Goal: Communication & Community: Answer question/provide support

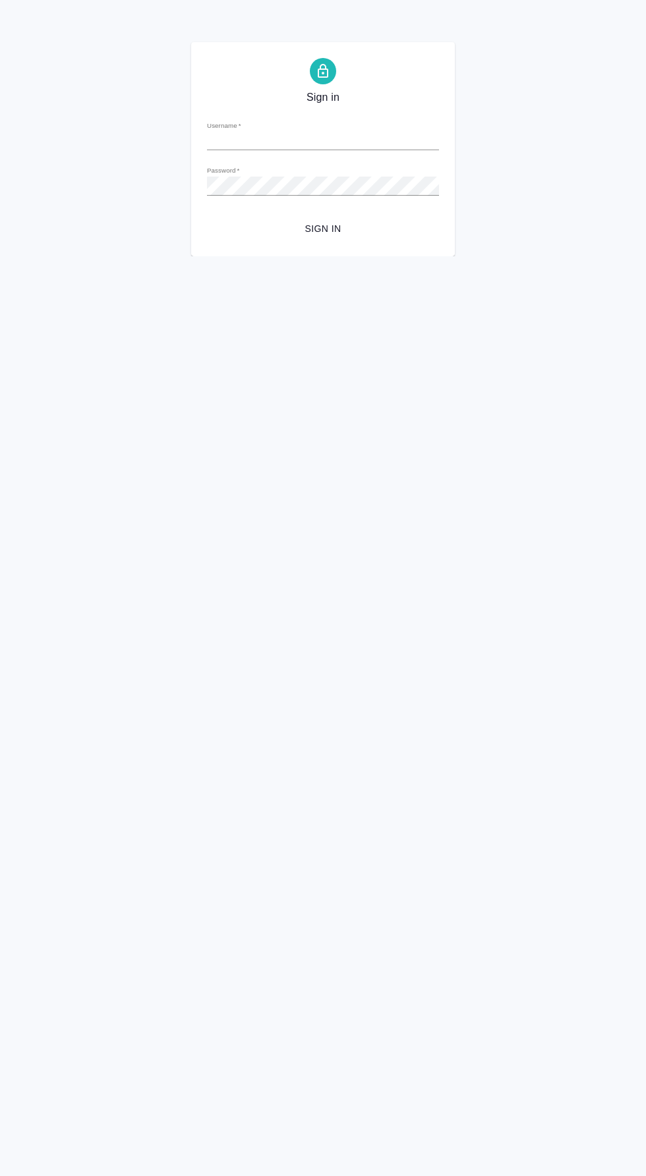
type input "d.valeev@awatera.com"
click at [353, 228] on span "Sign in" at bounding box center [322, 229] width 211 height 16
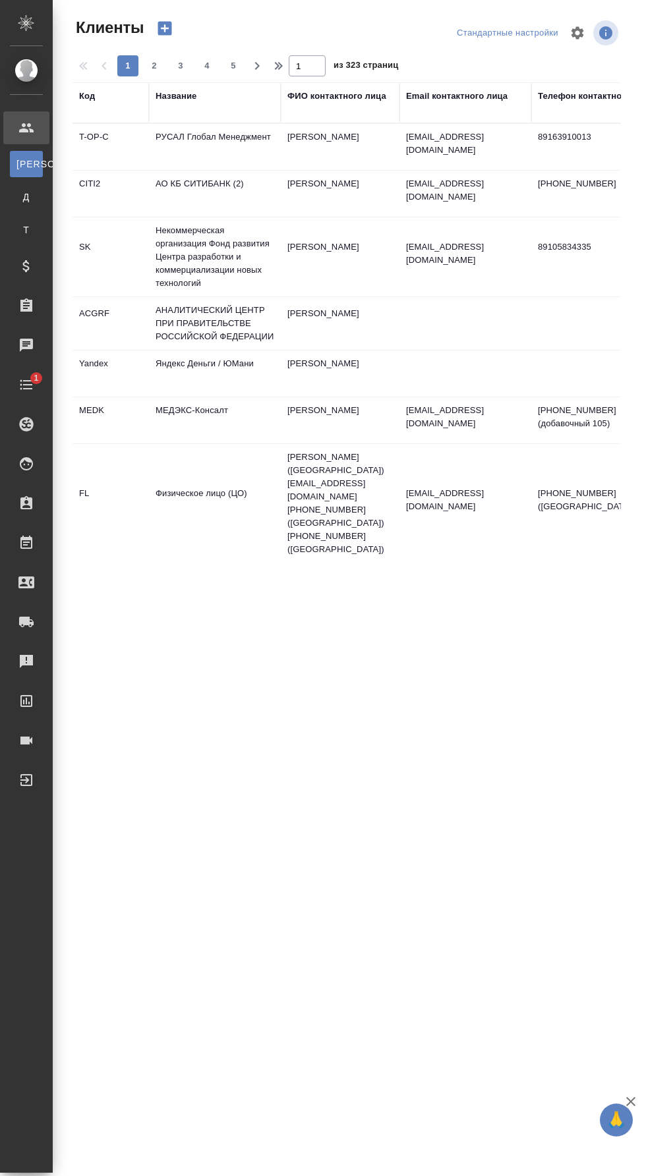
select select "RU"
click at [26, 305] on div "Заказы" at bounding box center [9, 306] width 33 height 20
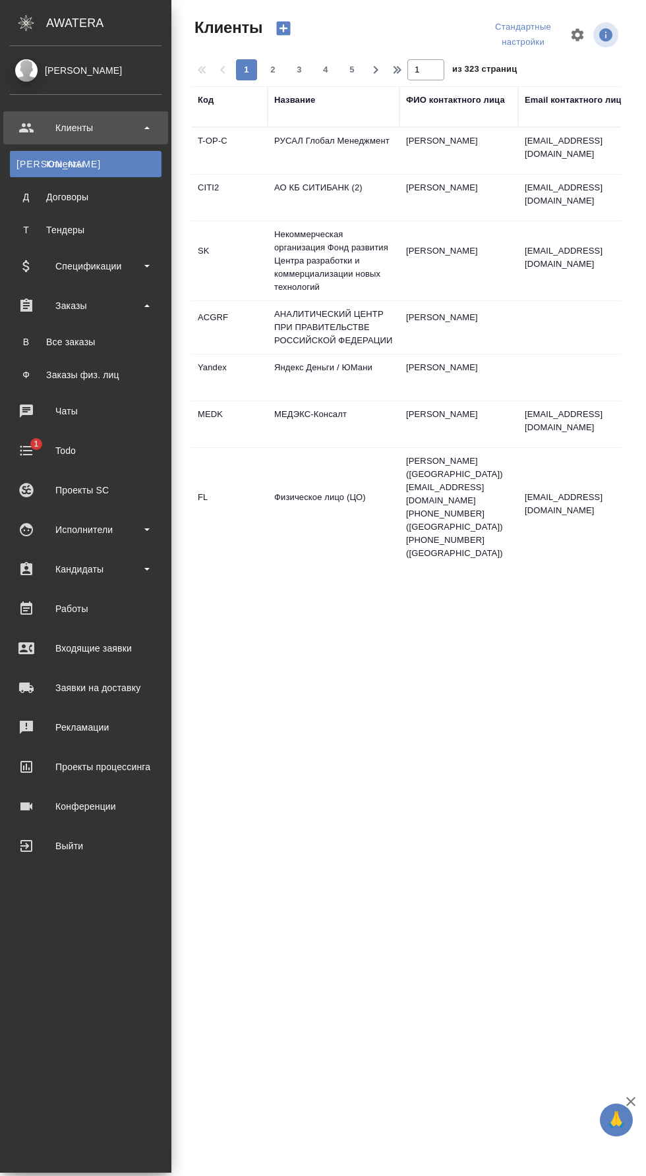
click at [121, 343] on div "Все заказы" at bounding box center [85, 341] width 138 height 13
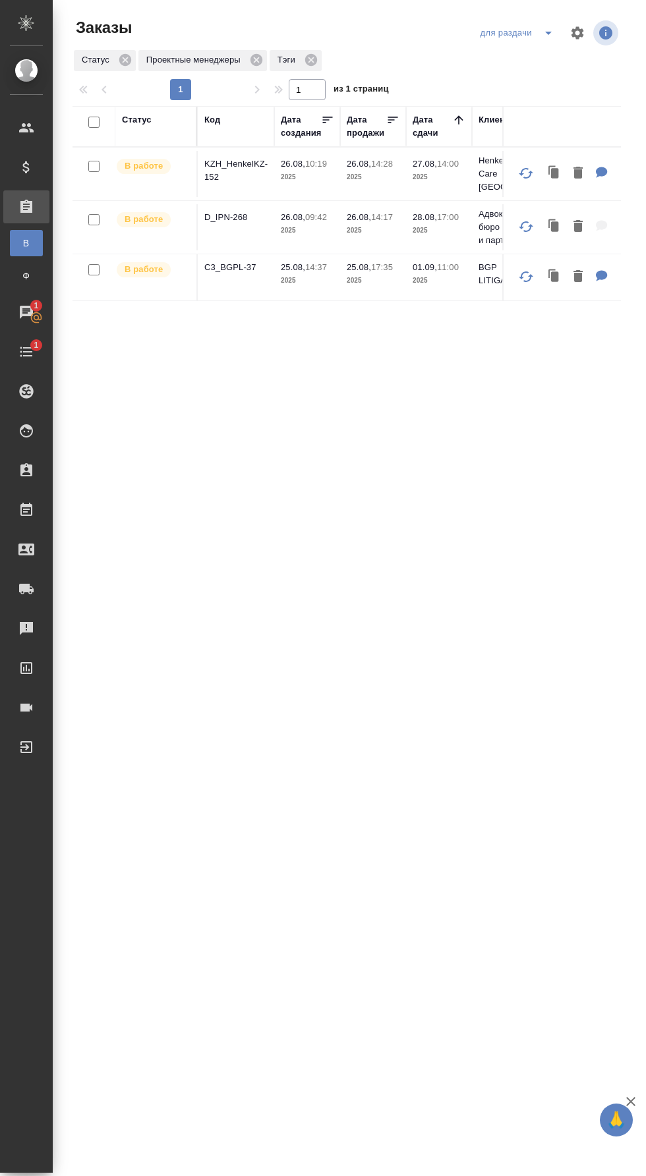
click at [542, 32] on icon "split button" at bounding box center [548, 33] width 16 height 16
click at [538, 78] on li "мои заказы" at bounding box center [518, 80] width 93 height 21
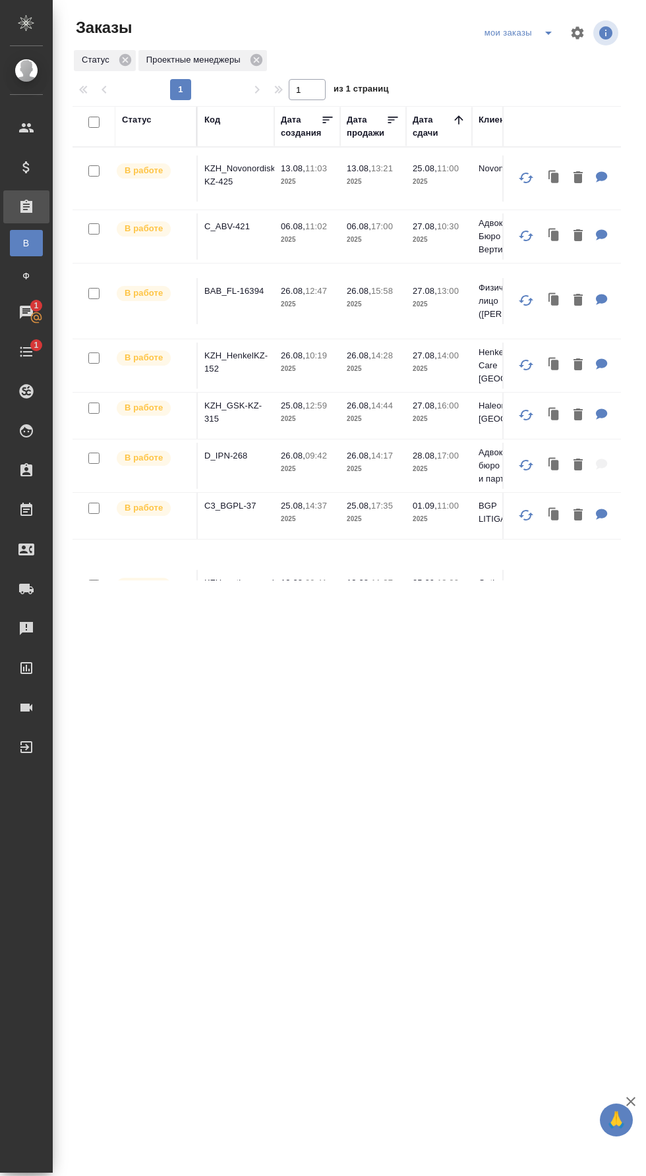
click at [250, 292] on p "BAB_FL-16394" at bounding box center [235, 291] width 63 height 13
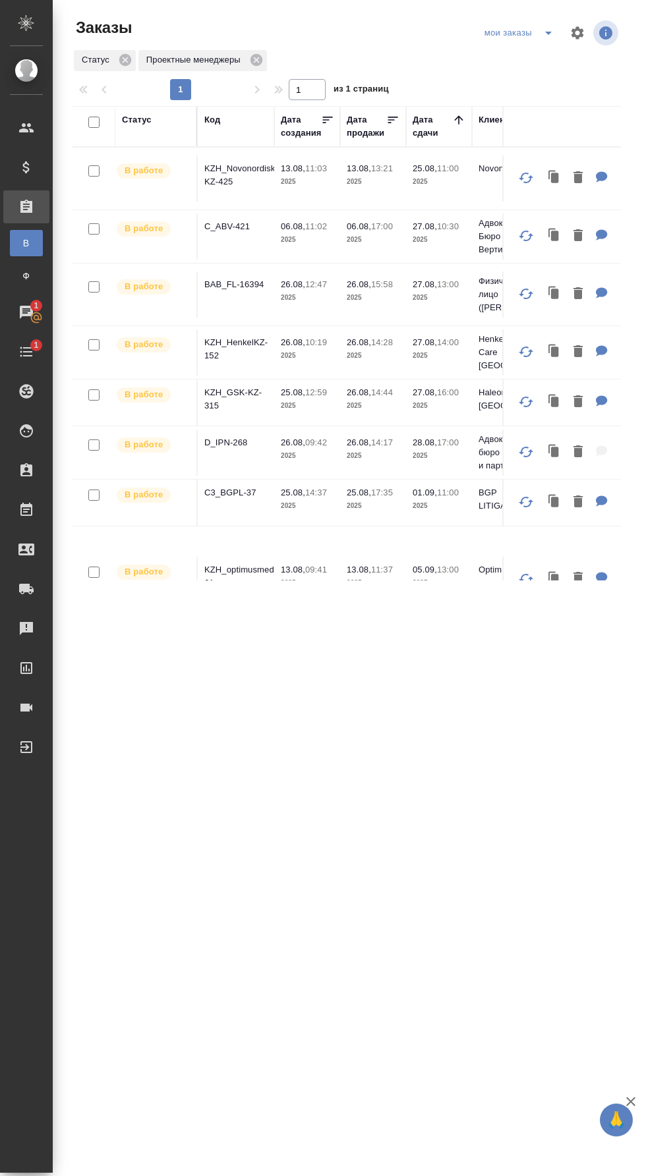
click at [26, 312] on div "Чаты" at bounding box center [9, 312] width 33 height 20
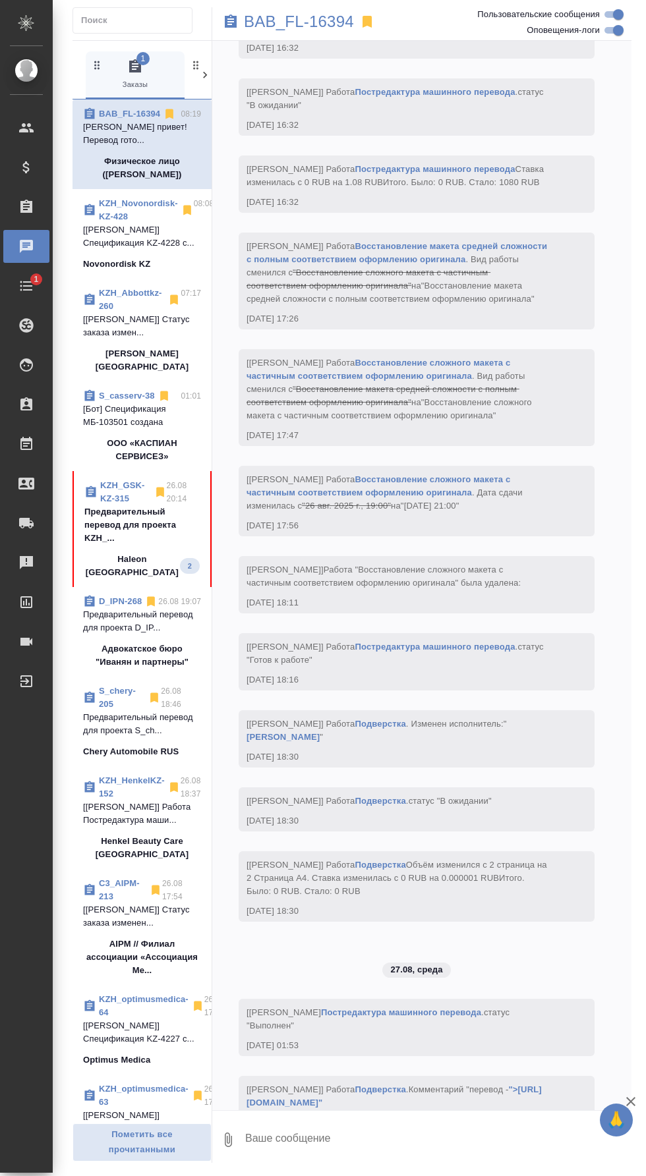
scroll to position [3306, 0]
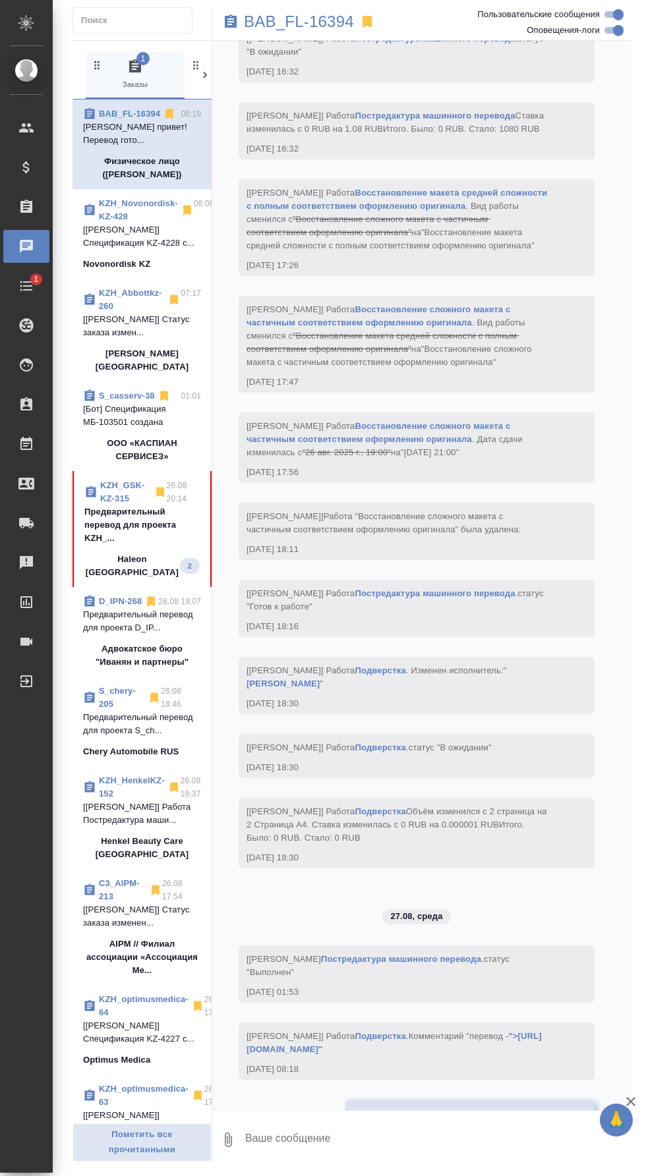
click at [124, 480] on link "KZH_GSK-KZ-315" at bounding box center [122, 491] width 45 height 23
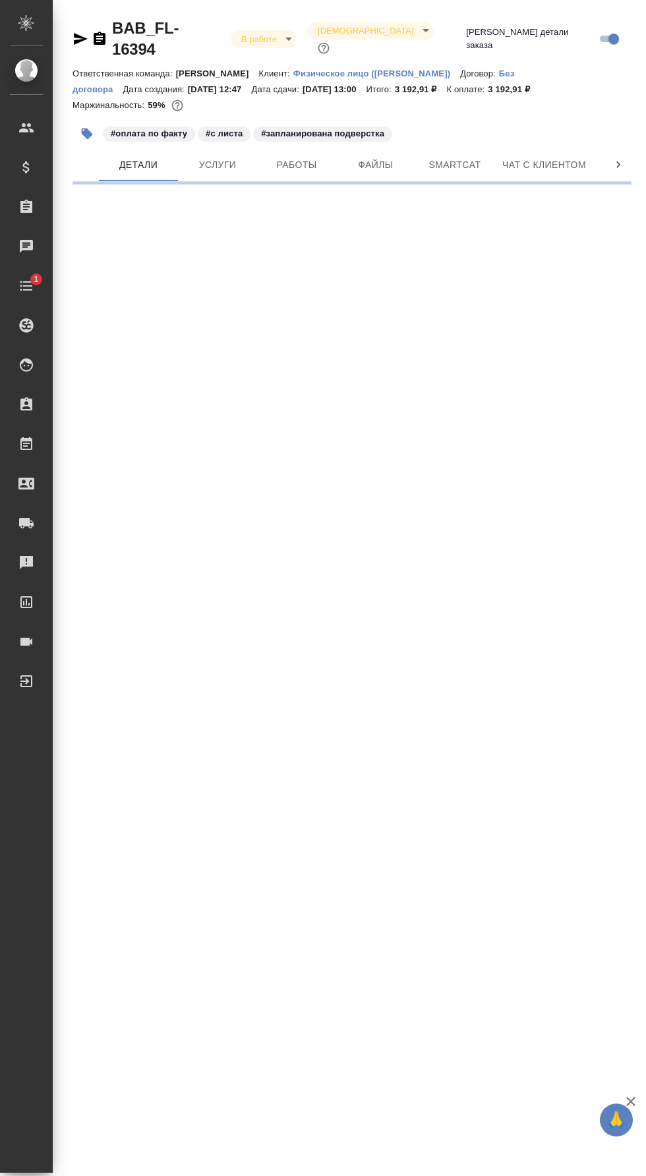
select select "RU"
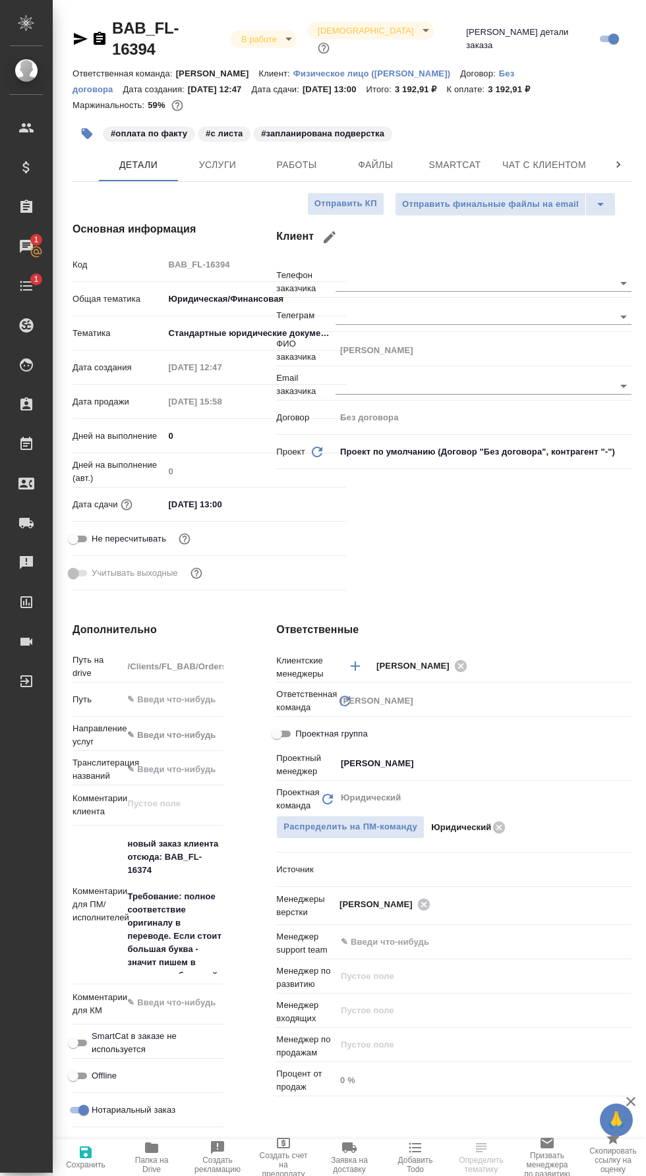
type textarea "x"
click at [152, 1160] on span "Папка на Drive" at bounding box center [152, 1165] width 50 height 18
type textarea "x"
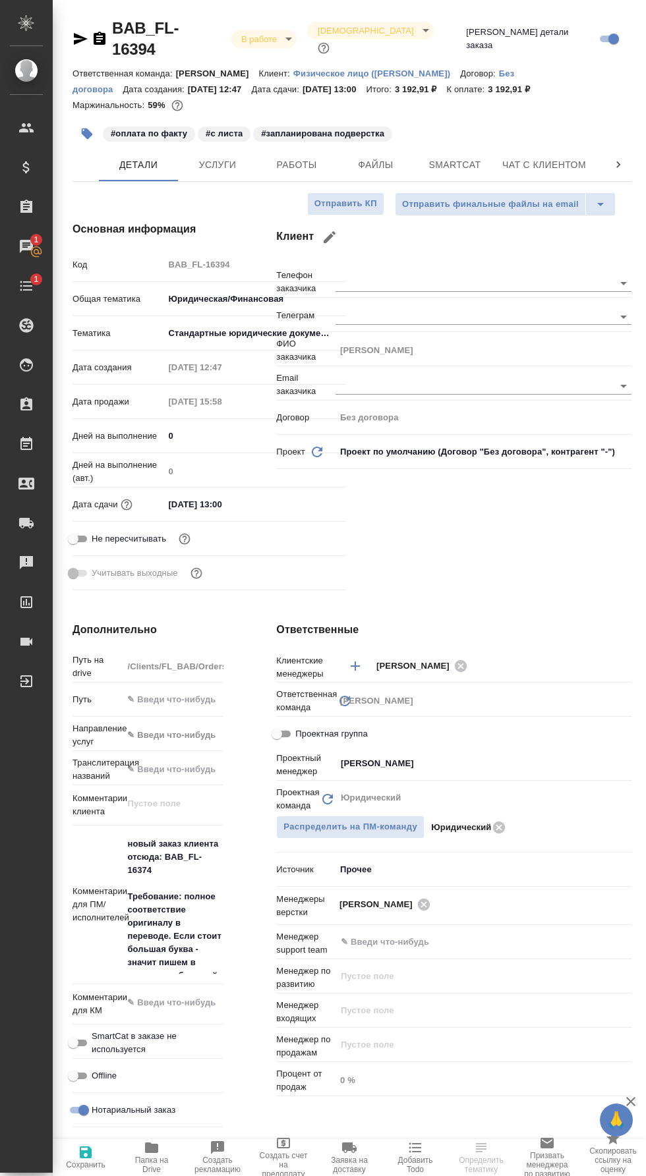
type textarea "x"
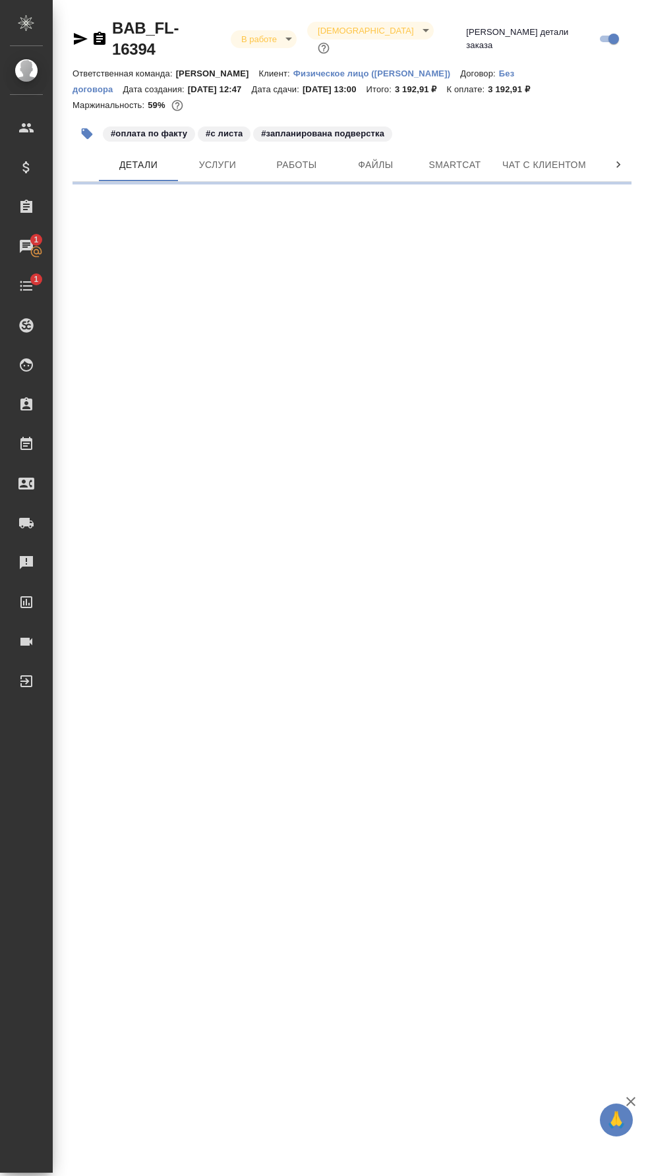
select select "RU"
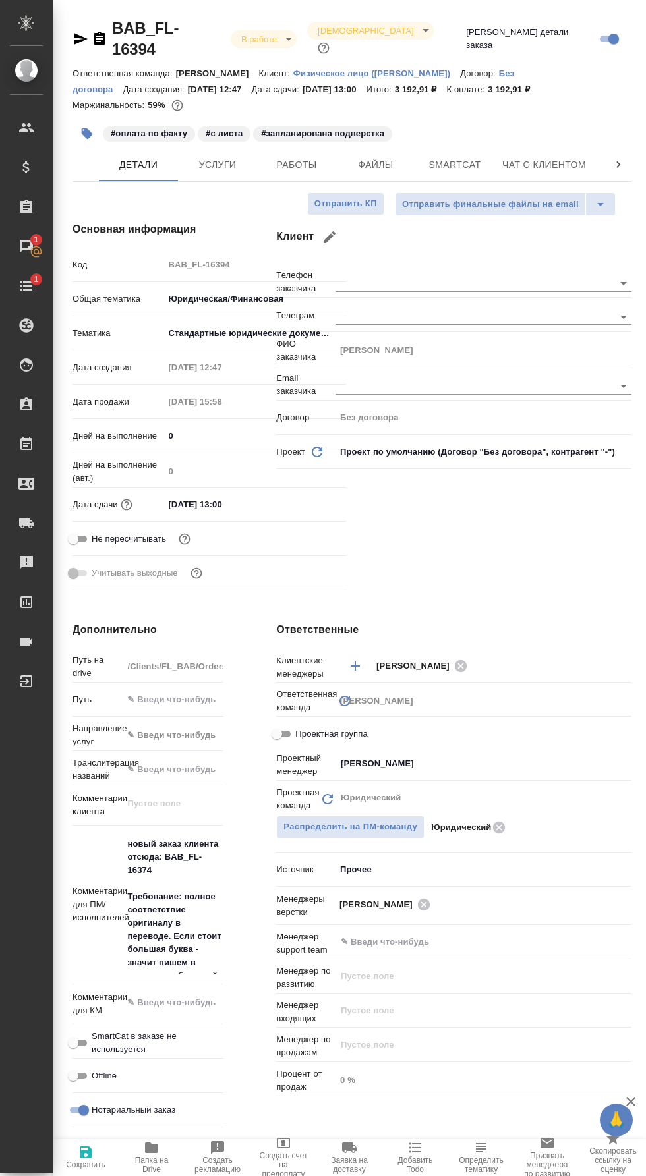
type textarea "x"
click at [309, 157] on span "Работы" at bounding box center [296, 165] width 63 height 16
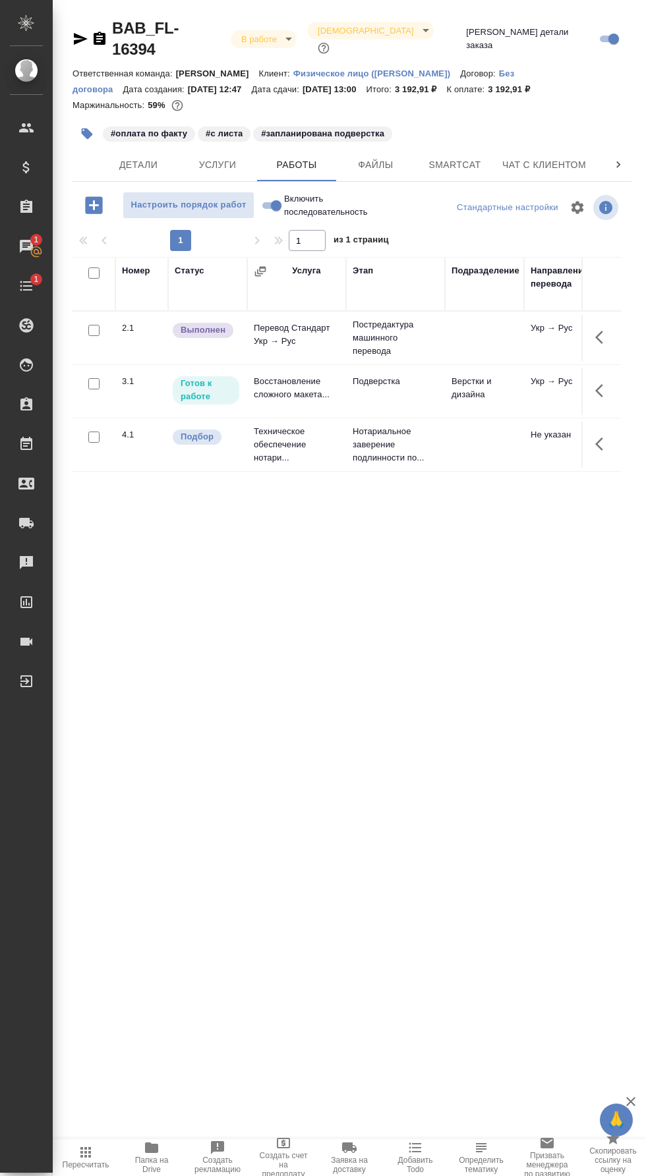
click at [609, 383] on icon "button" at bounding box center [603, 391] width 16 height 16
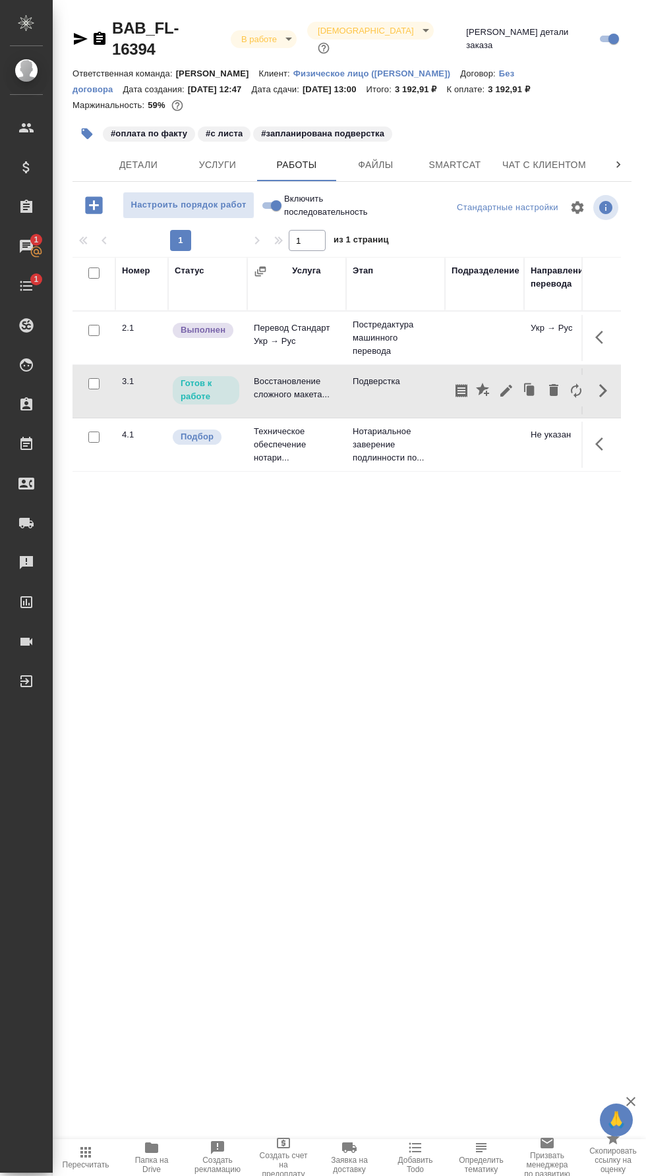
click at [501, 383] on icon "button" at bounding box center [506, 391] width 16 height 16
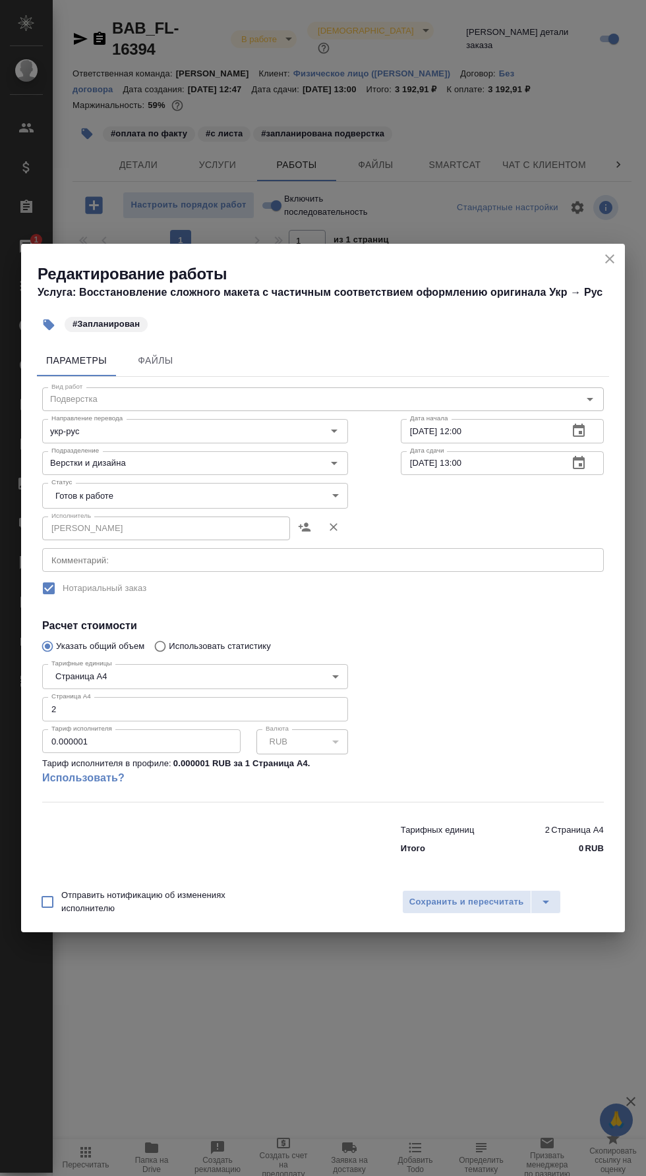
click at [295, 565] on textarea at bounding box center [322, 560] width 543 height 10
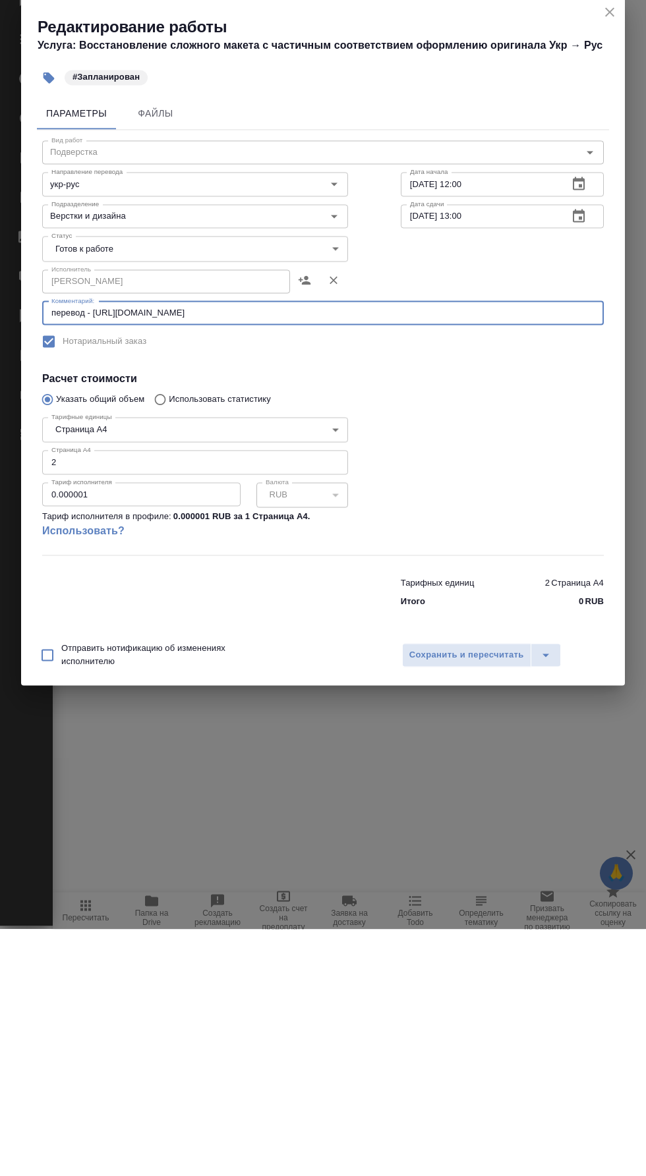
type textarea "перевод - https://drive.awatera.com/s/BapGmrYQ4eMikim"
click at [474, 903] on span "Сохранить и пересчитать" at bounding box center [466, 902] width 115 height 15
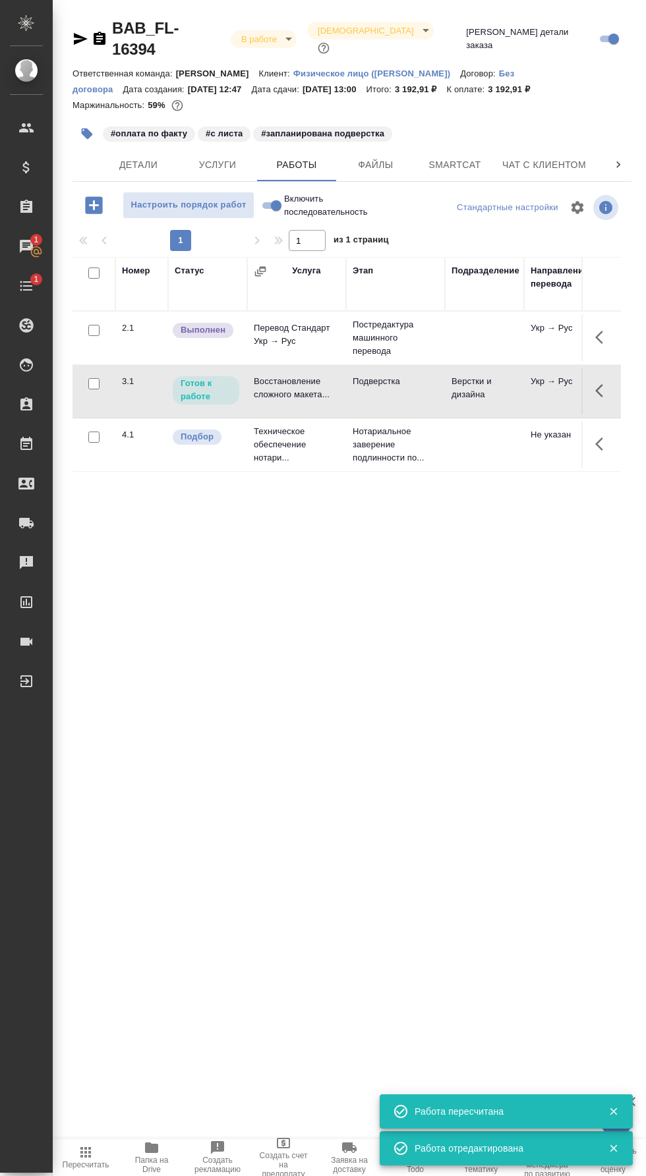
scroll to position [0, 145]
click at [84, 128] on icon "button" at bounding box center [87, 133] width 11 height 11
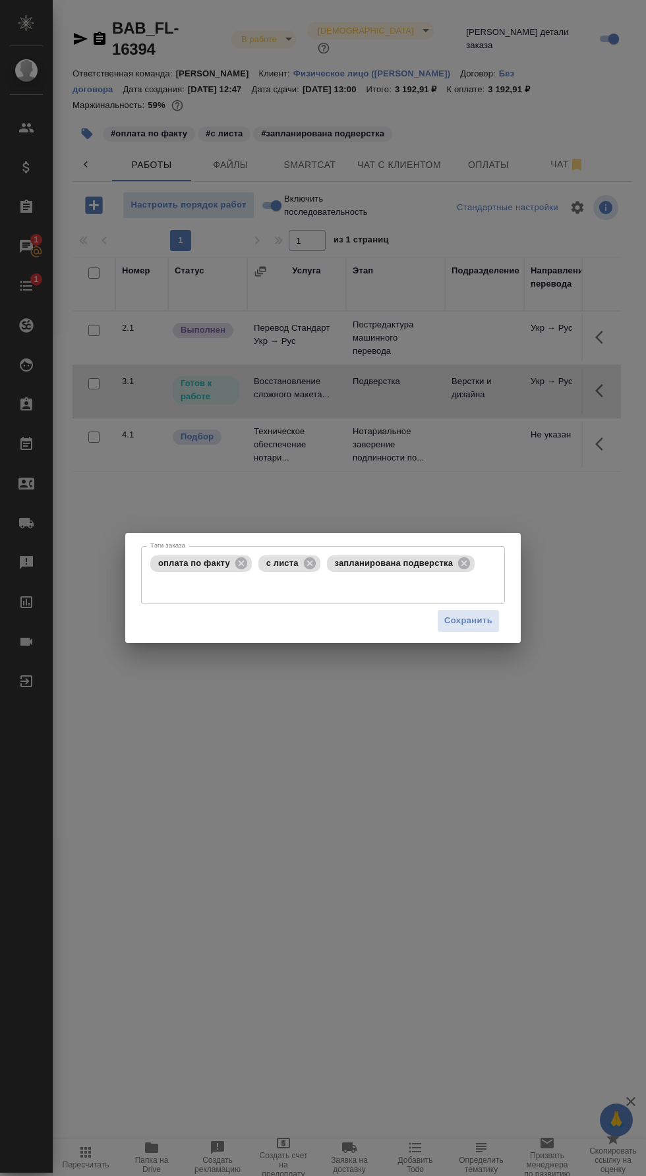
click at [327, 565] on span "запланирована подверстка" at bounding box center [394, 563] width 134 height 10
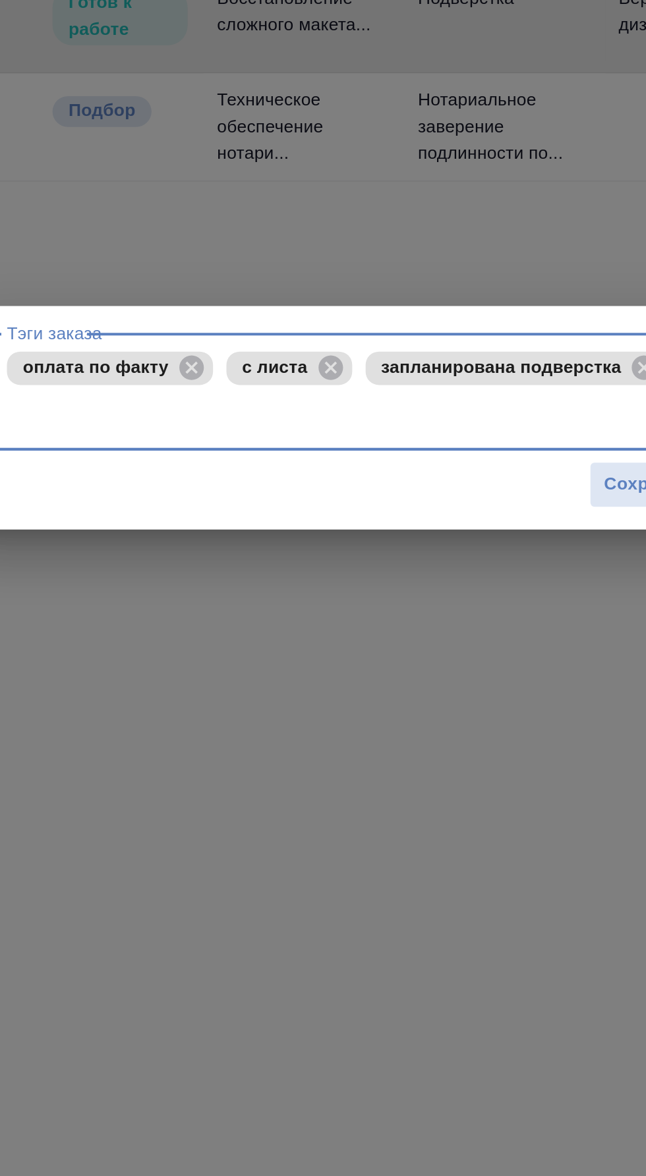
scroll to position [32, 0]
click at [305, 562] on icon at bounding box center [309, 563] width 14 height 14
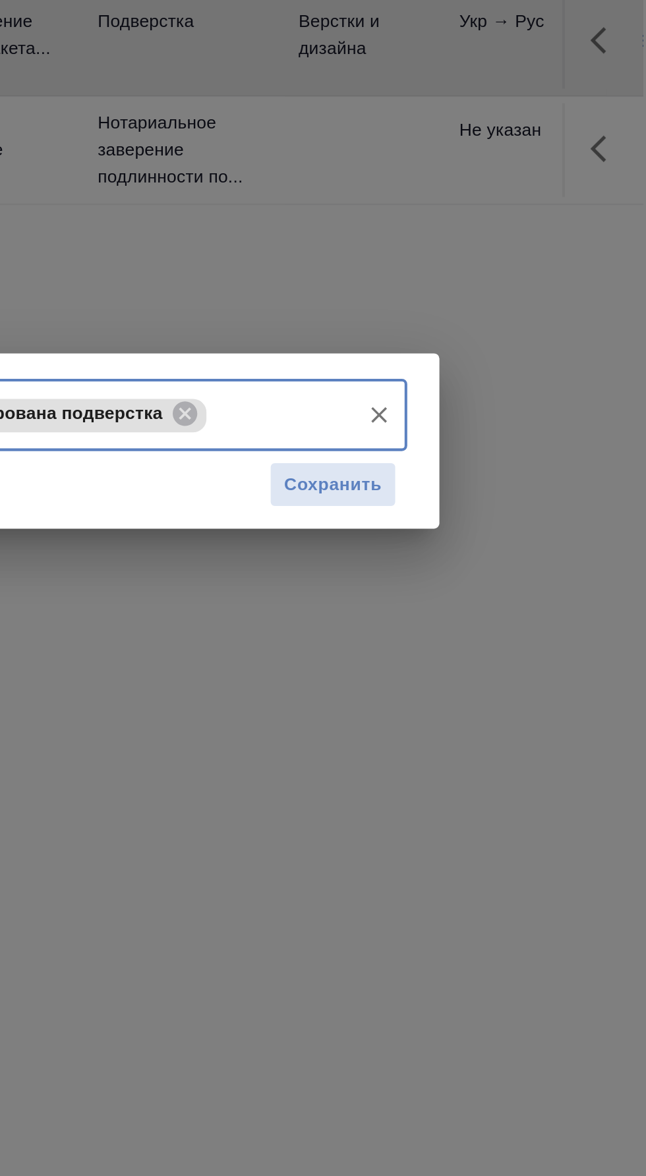
click at [389, 574] on icon at bounding box center [395, 575] width 12 height 12
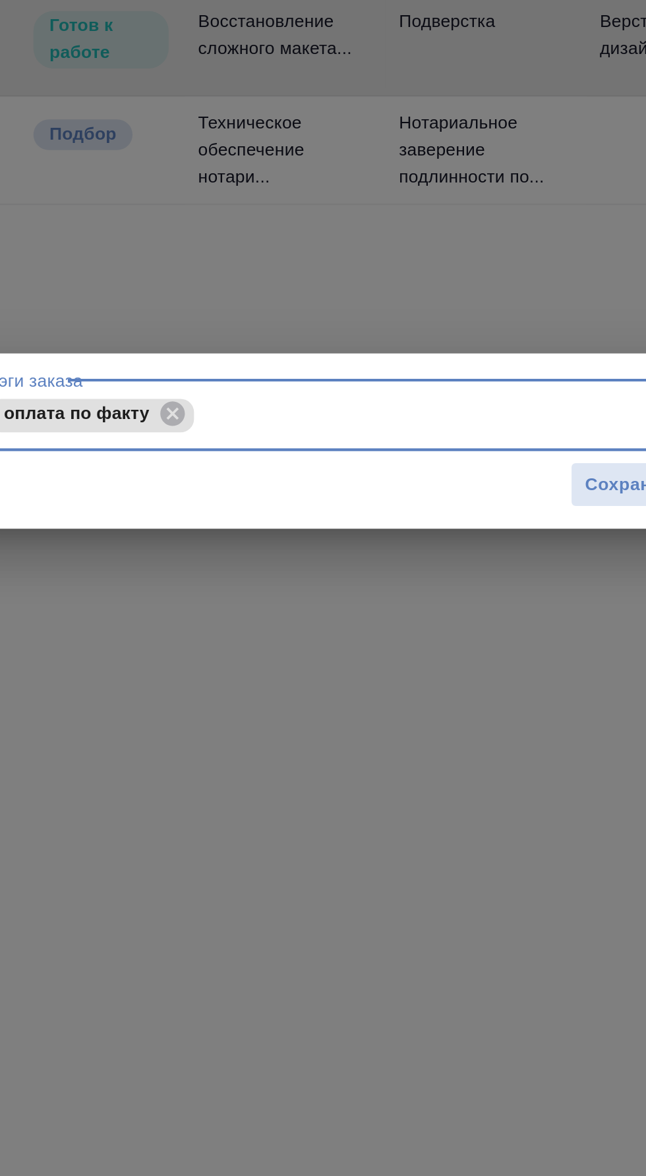
click at [323, 573] on input "Тэги заказа" at bounding box center [364, 575] width 219 height 22
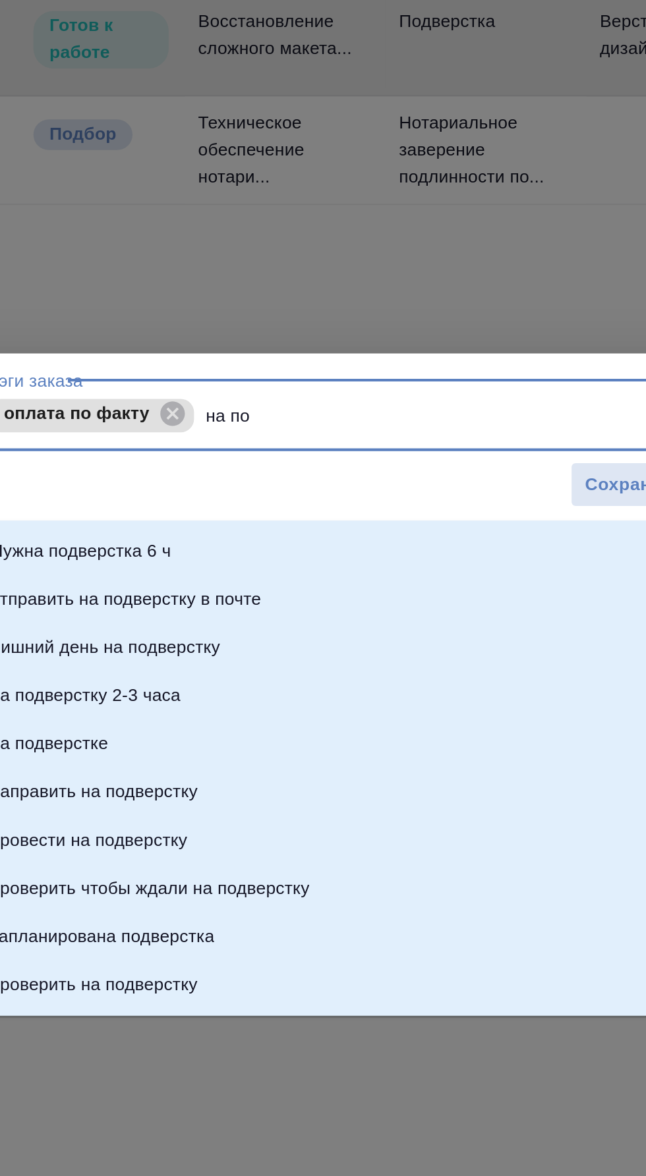
type input "на под"
click at [310, 726] on li "на подверстке" at bounding box center [323, 738] width 364 height 24
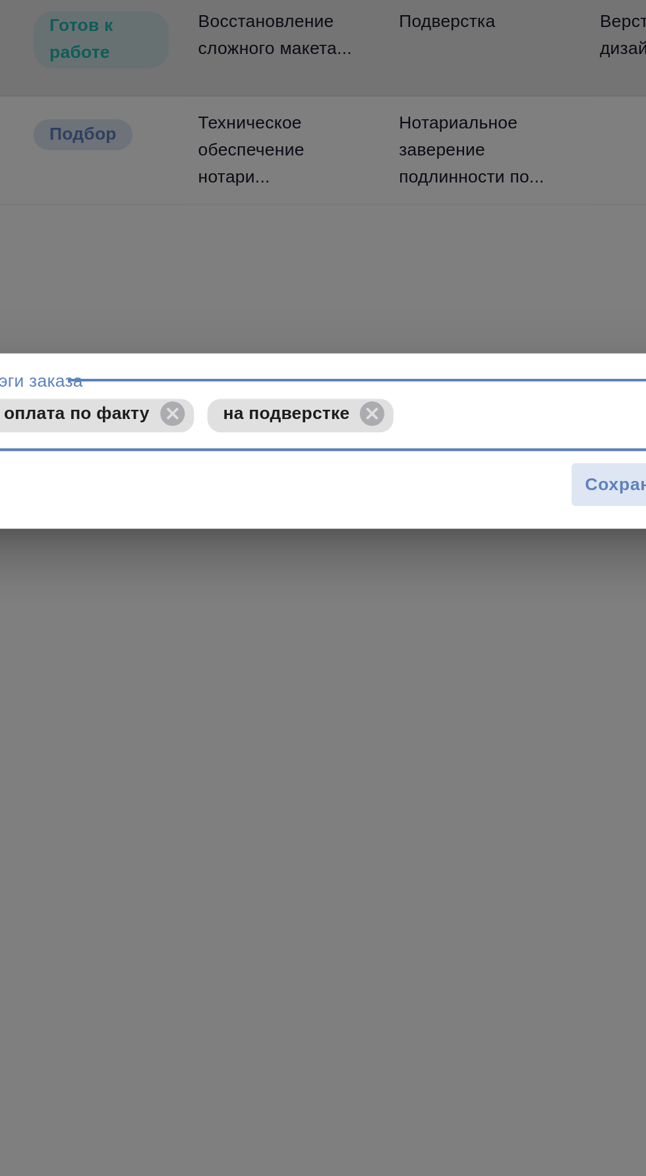
click at [448, 614] on span "Сохранить" at bounding box center [468, 609] width 48 height 15
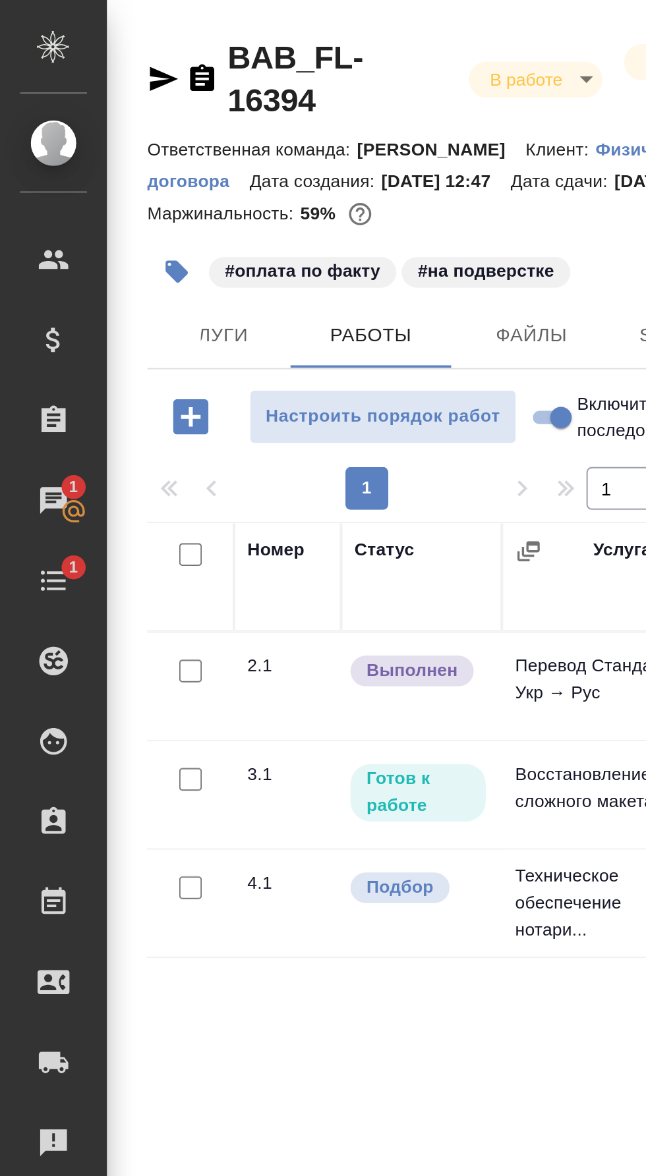
scroll to position [0, 145]
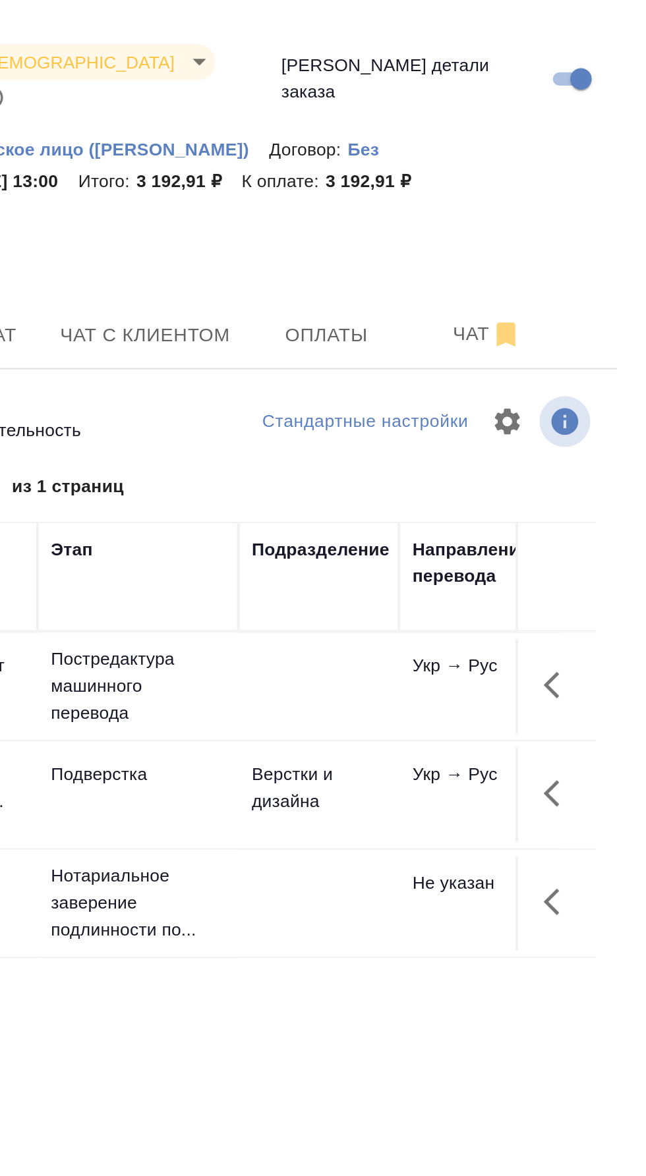
click at [553, 173] on span "Чат" at bounding box center [567, 164] width 63 height 16
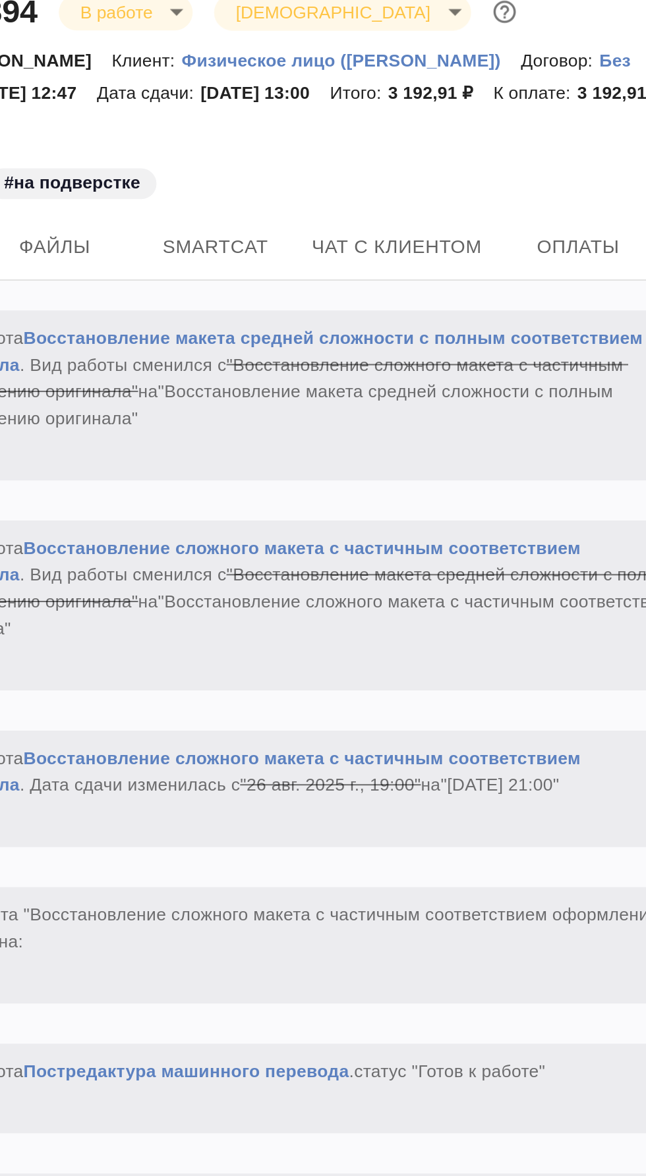
scroll to position [3493, 0]
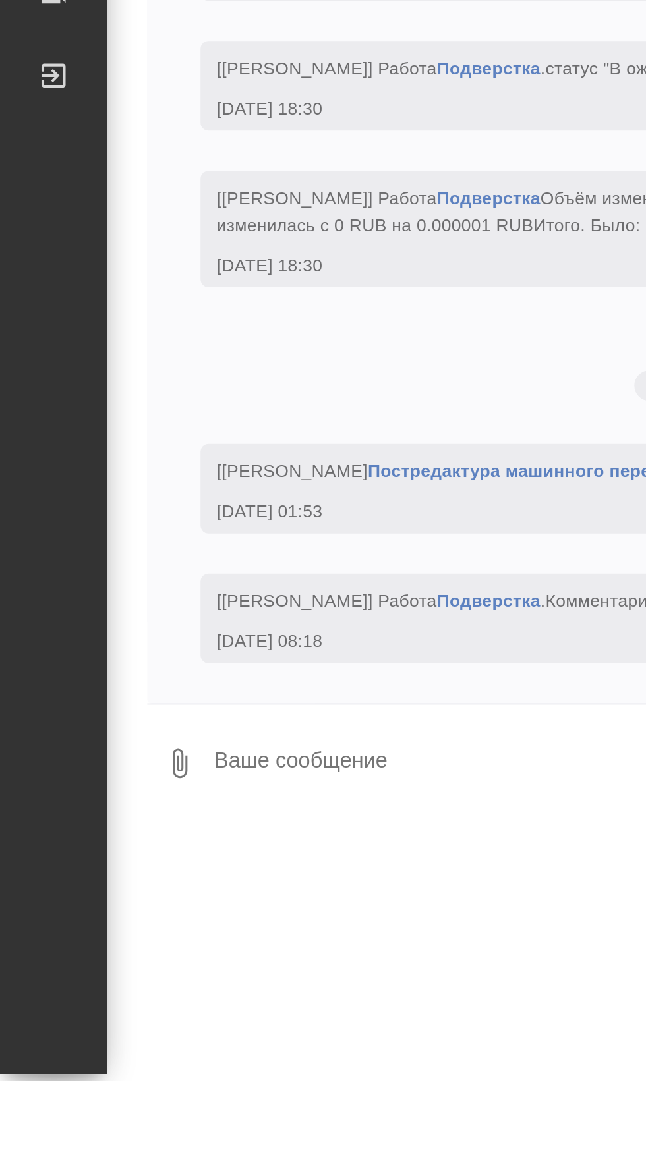
click at [188, 1042] on textarea at bounding box center [367, 1020] width 527 height 45
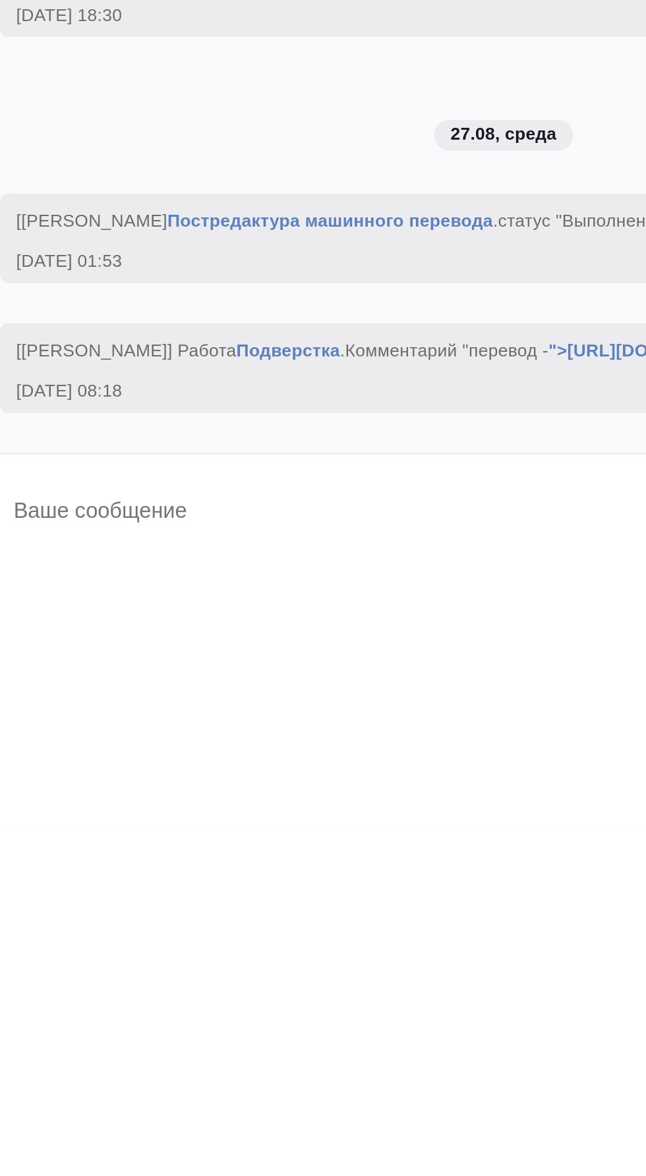
scroll to position [92, 0]
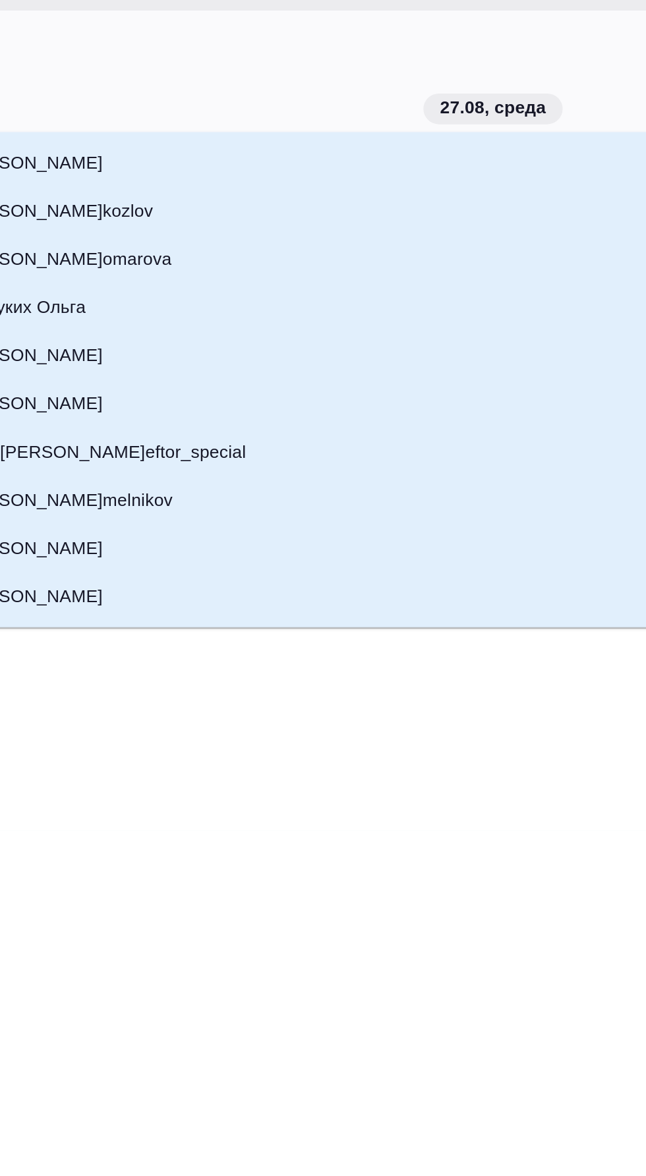
type textarea "@з"
type input "з"
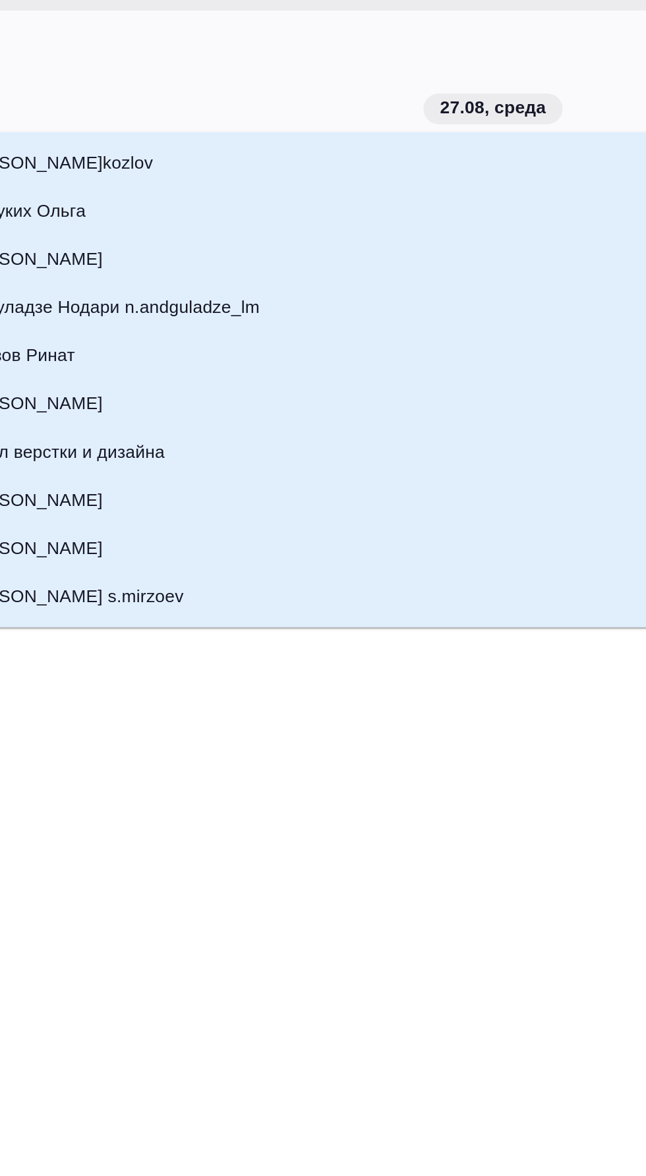
type textarea "@за"
type input "за"
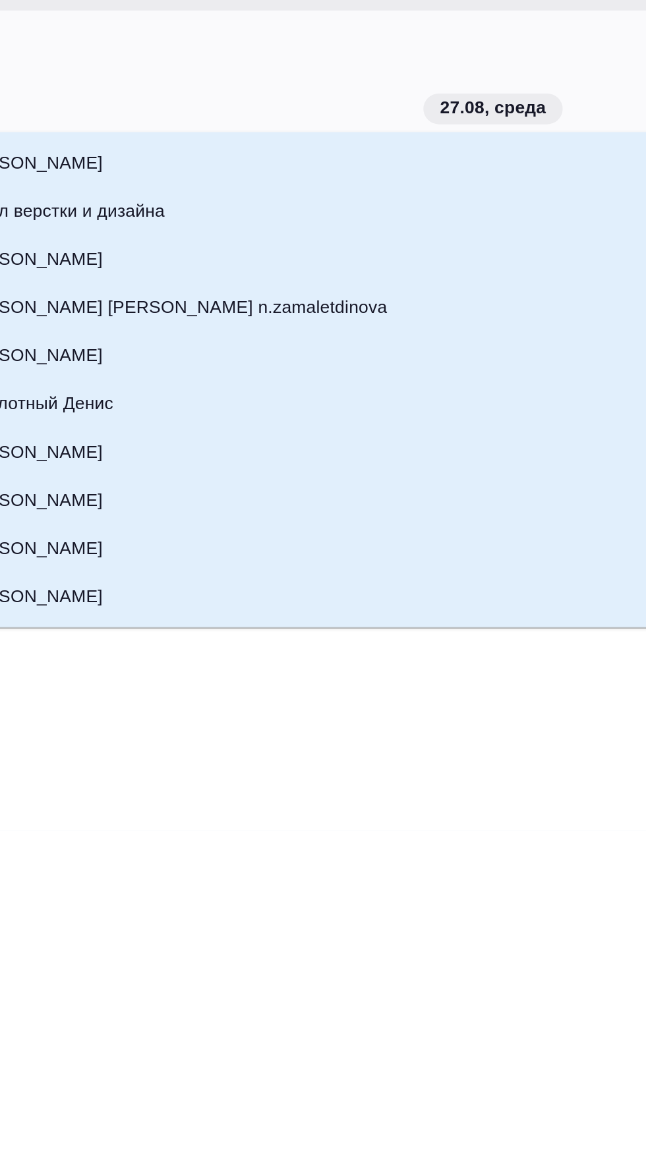
type textarea "@заю"
type input "заю"
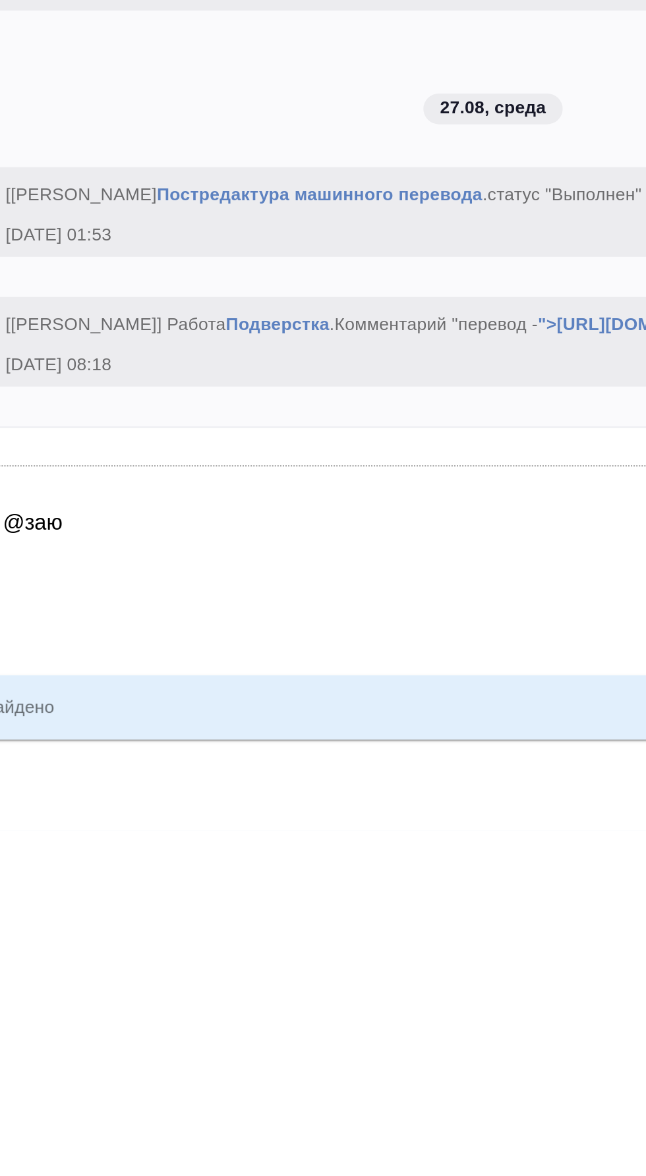
type textarea "@за"
type input "за"
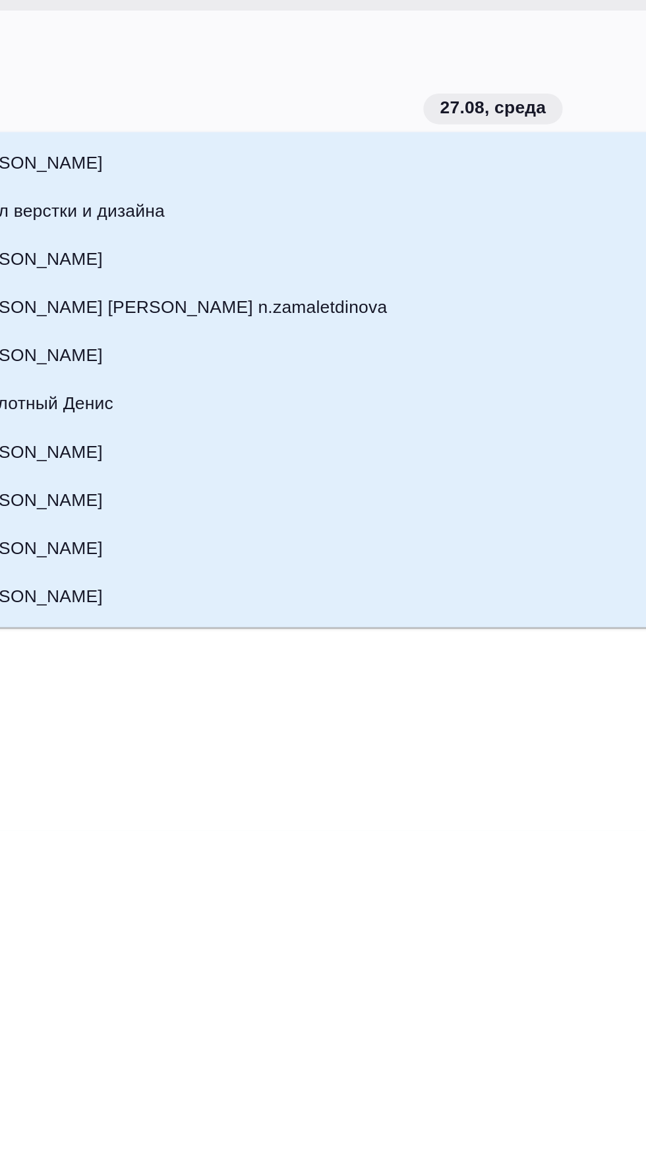
type textarea "@заб"
type input "заб"
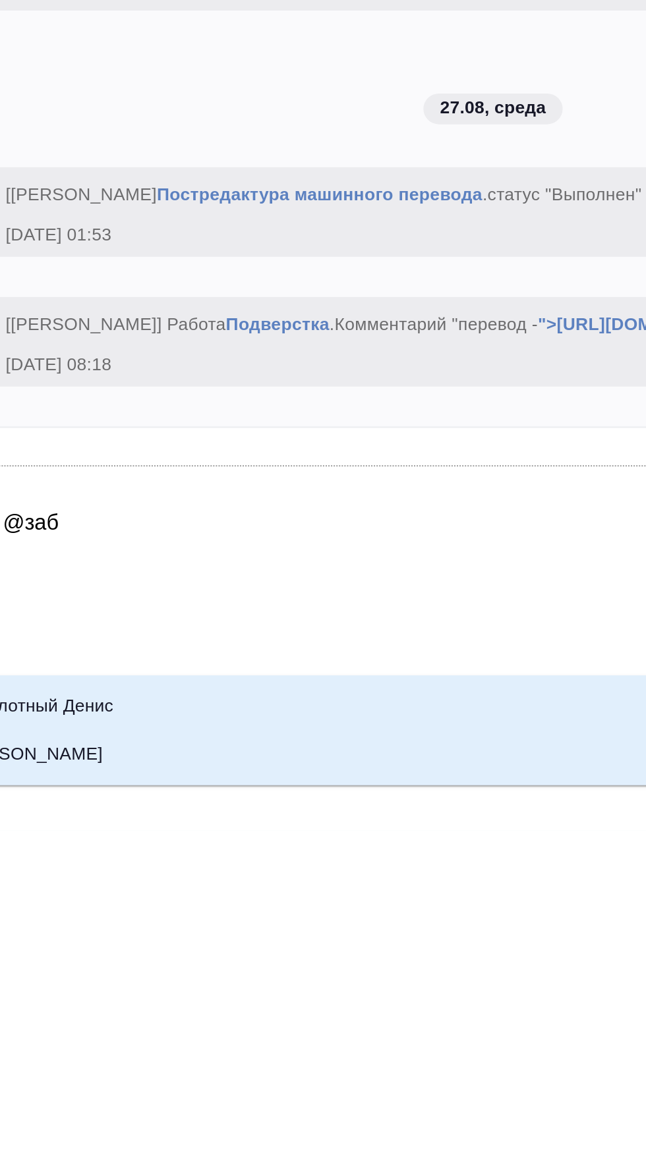
click at [312, 1127] on li "Заборова Александра" at bounding box center [351, 1139] width 559 height 24
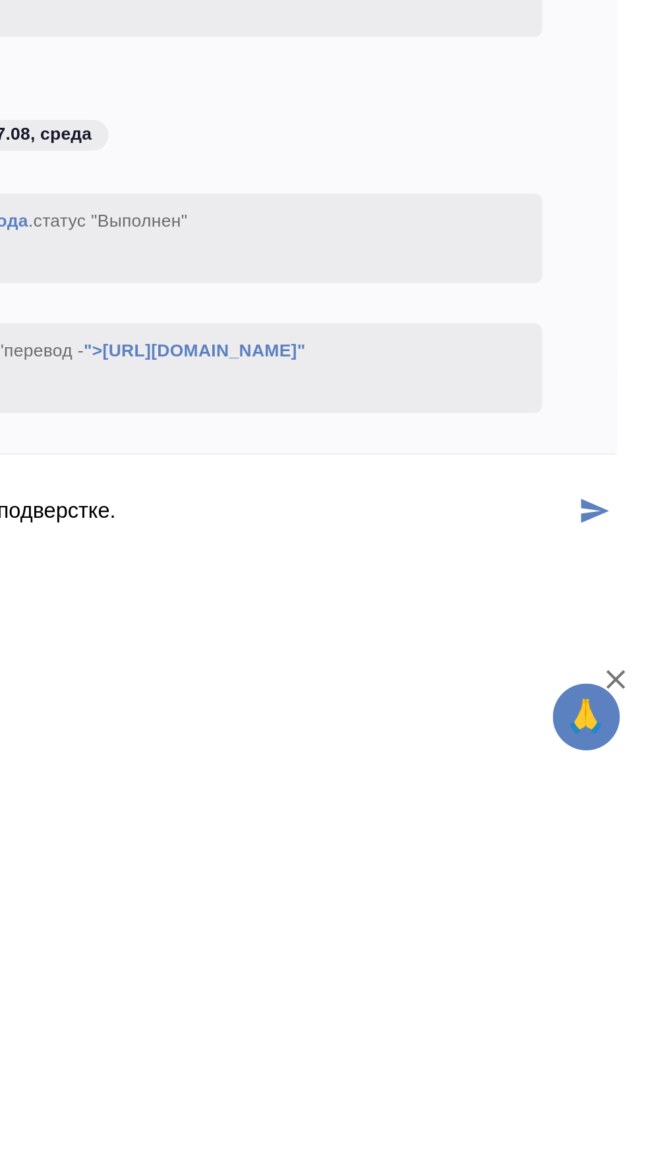
type textarea "@Заборова Александра привет! Перевод готов к подверстке."
click at [628, 1106] on icon "button" at bounding box center [631, 1102] width 16 height 16
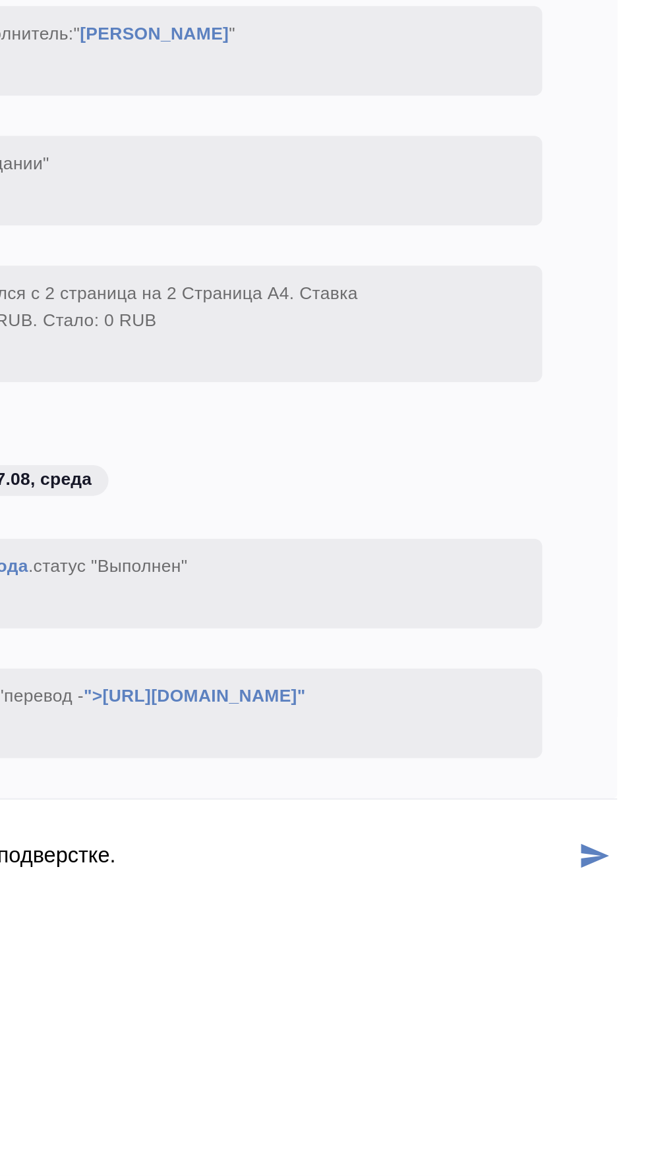
click at [618, 1025] on icon "submit" at bounding box center [620, 1019] width 14 height 12
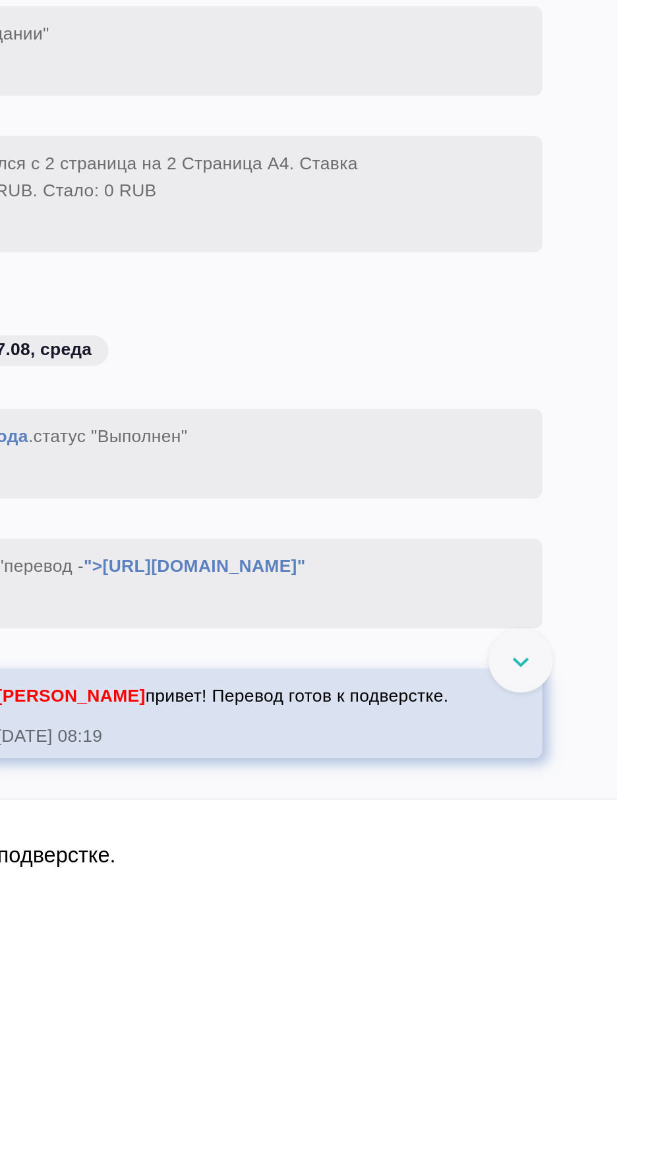
scroll to position [3625, 0]
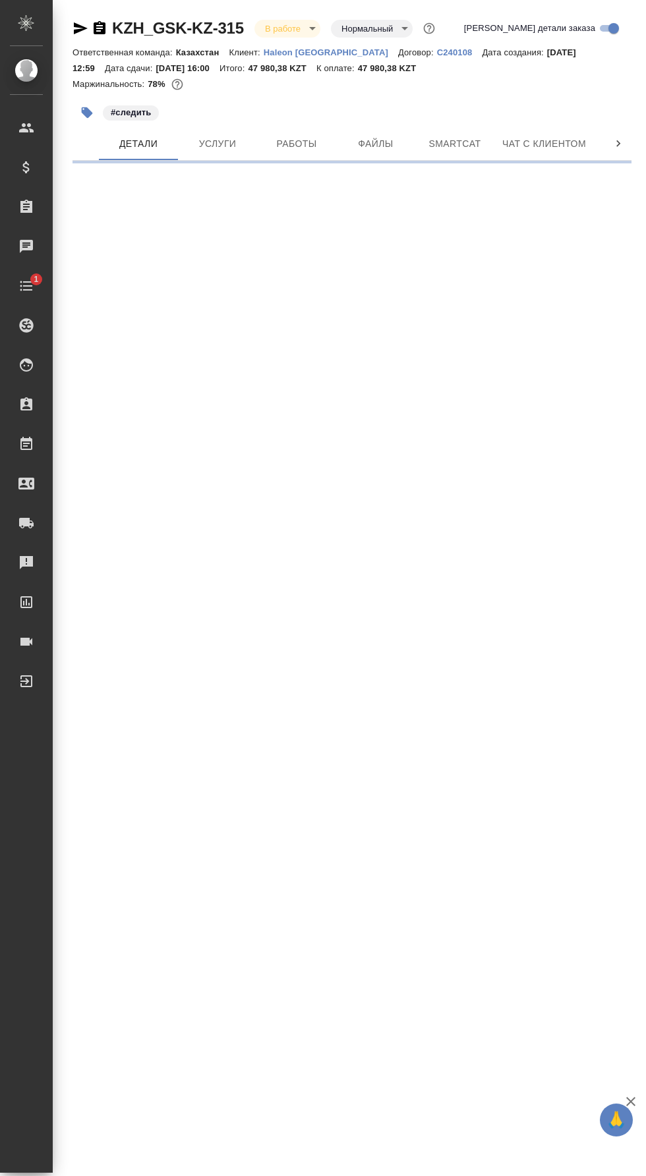
select select "RU"
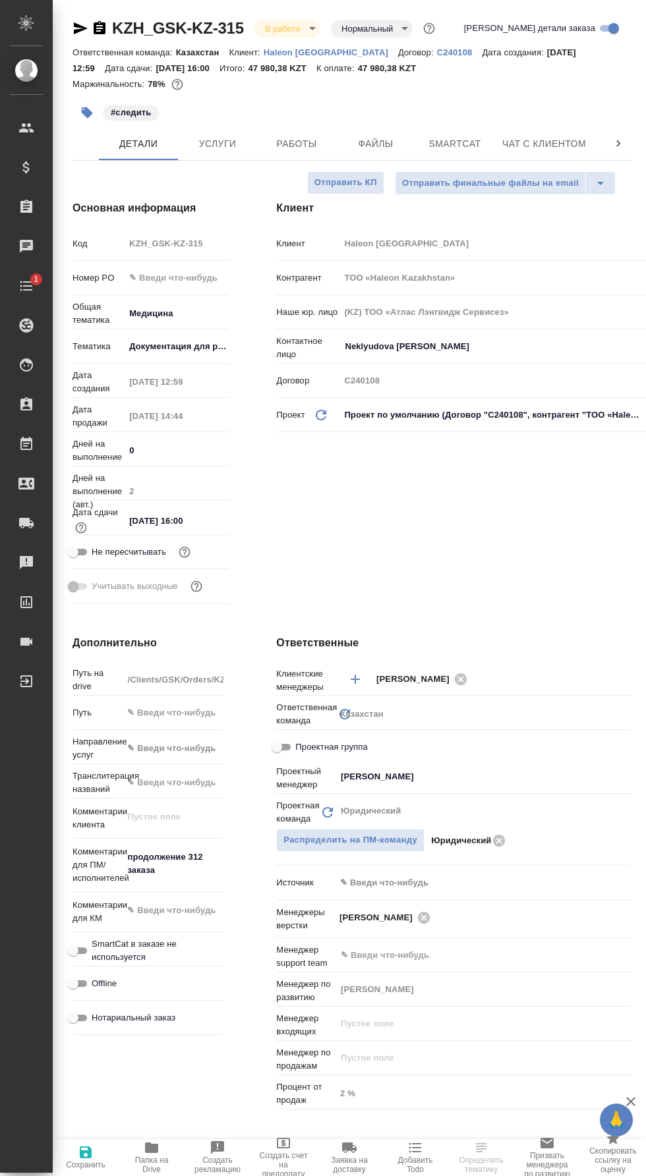
type textarea "x"
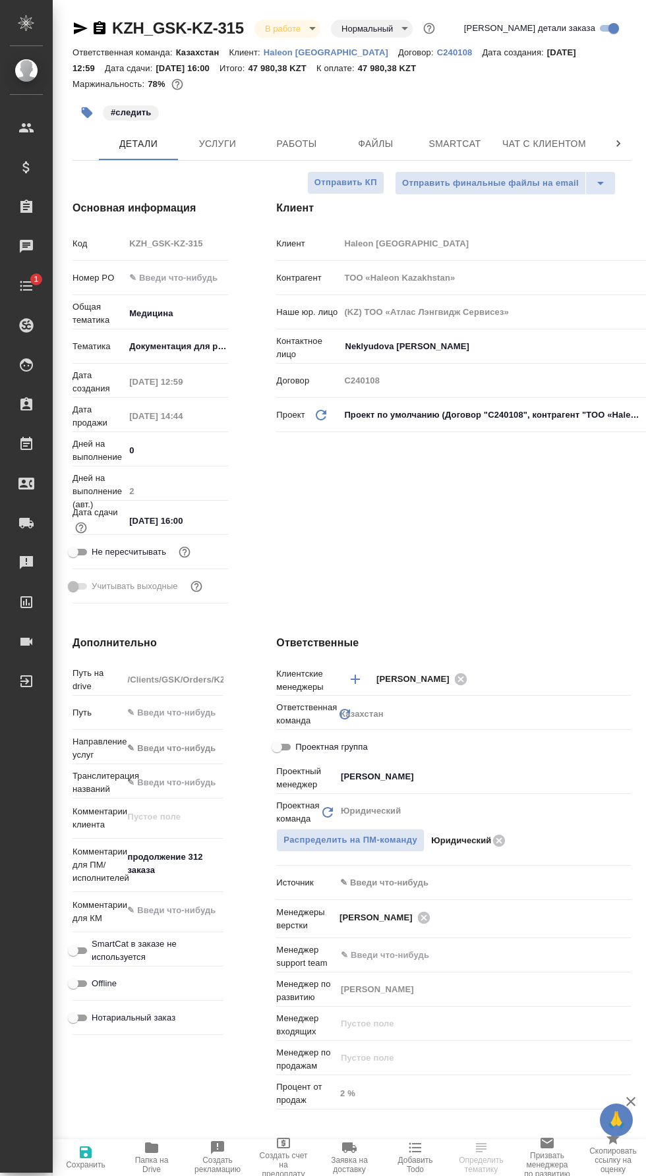
type textarea "x"
click at [302, 136] on span "Работы" at bounding box center [296, 144] width 63 height 16
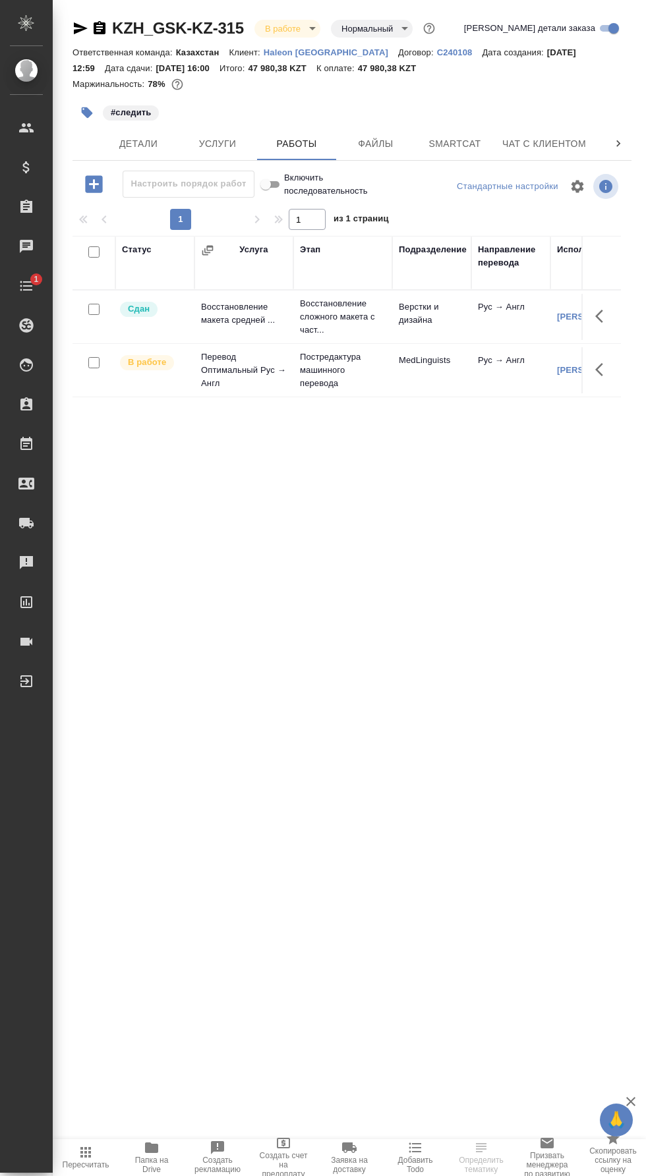
click at [465, 137] on span "Smartcat" at bounding box center [454, 144] width 63 height 16
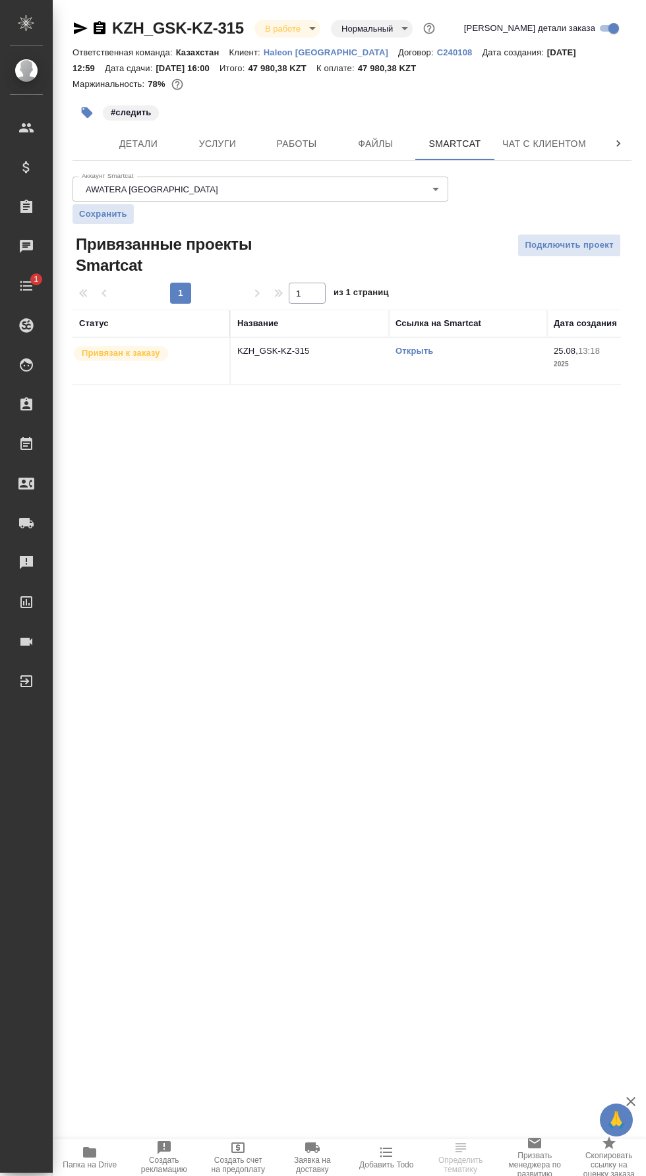
click at [420, 351] on link "Открыть" at bounding box center [414, 351] width 38 height 10
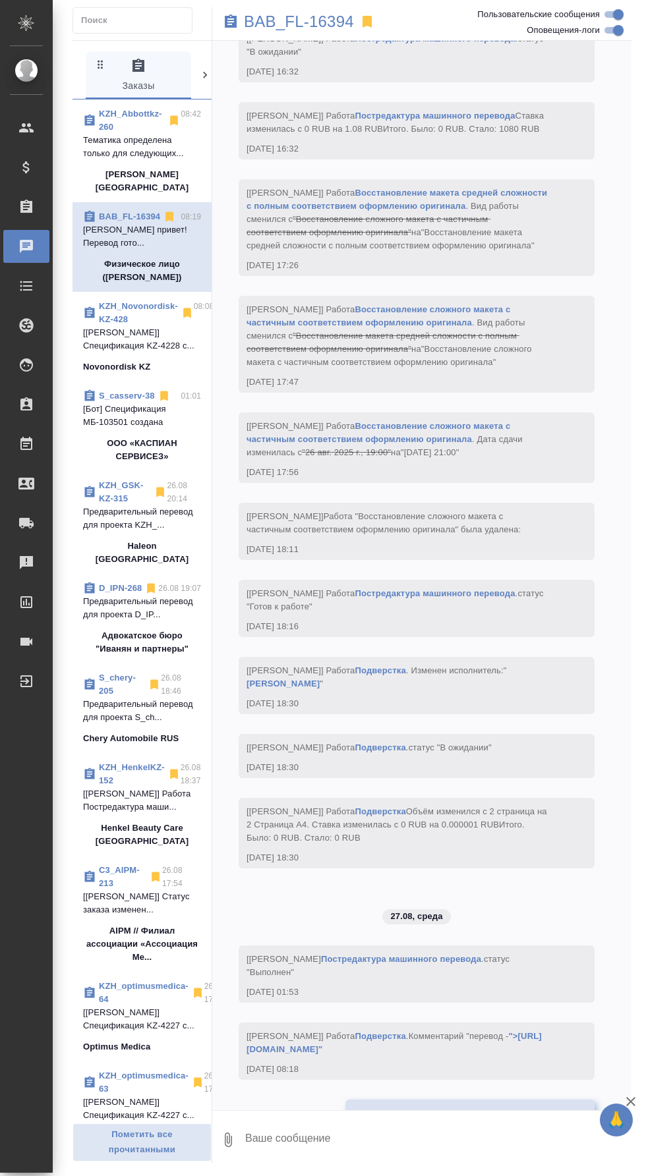
scroll to position [80, 0]
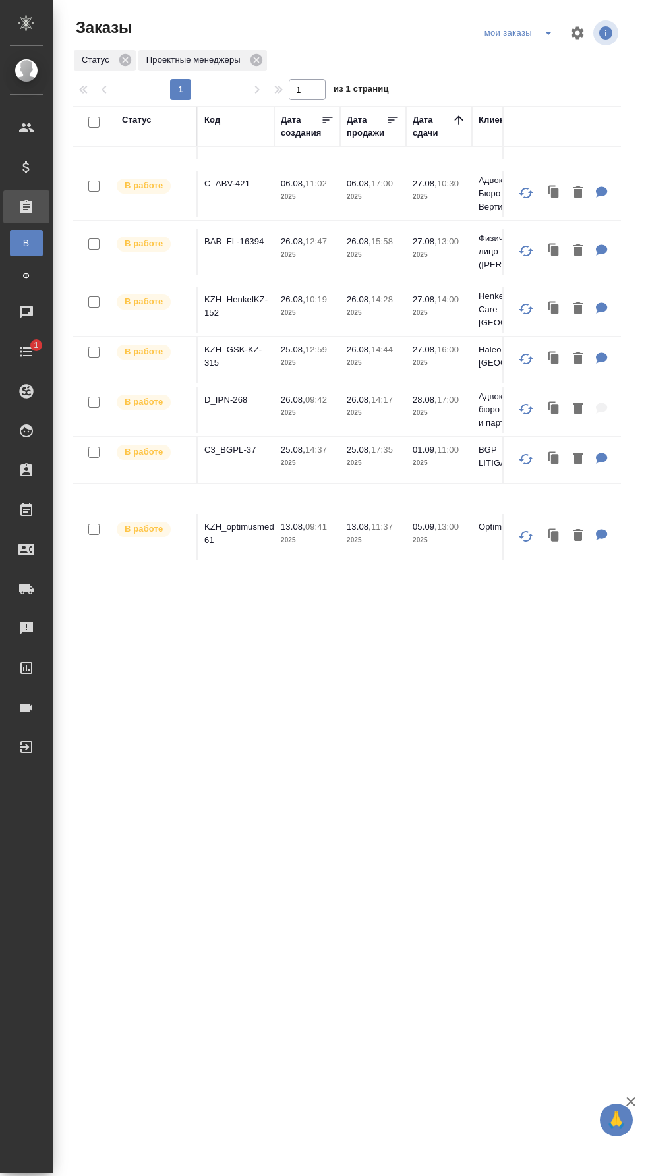
scroll to position [51, 0]
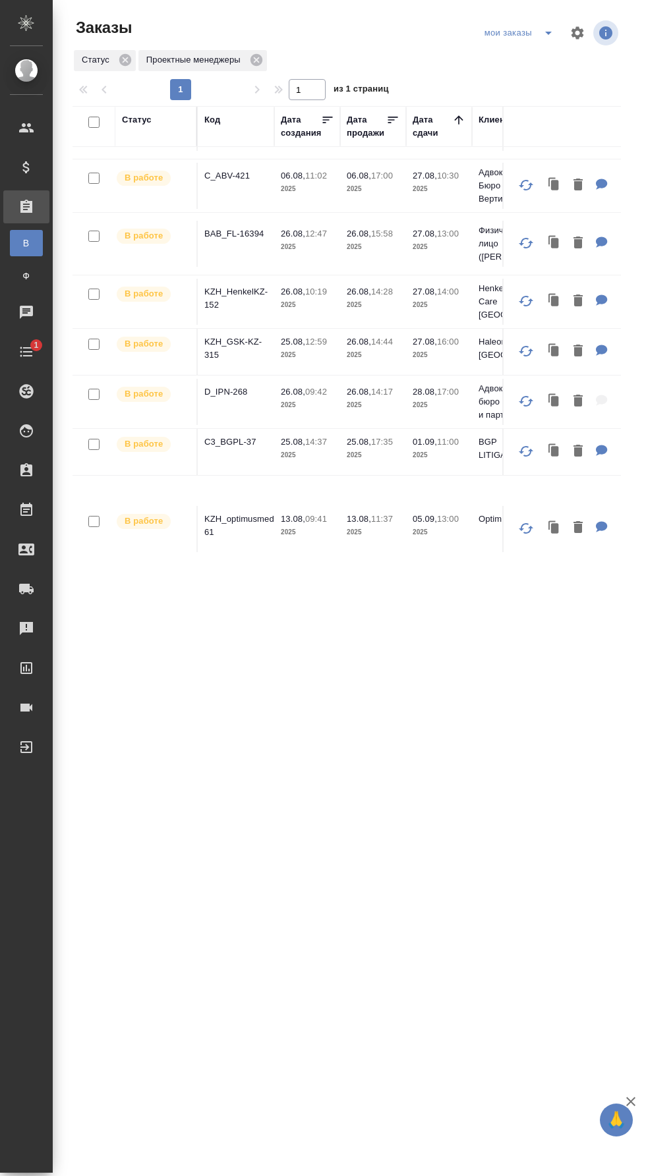
click at [245, 293] on p "KZH_HenkelKZ-152" at bounding box center [235, 298] width 63 height 26
click at [240, 513] on p "KZH_optimusmedica-61" at bounding box center [235, 526] width 63 height 26
